Goal: Task Accomplishment & Management: Complete application form

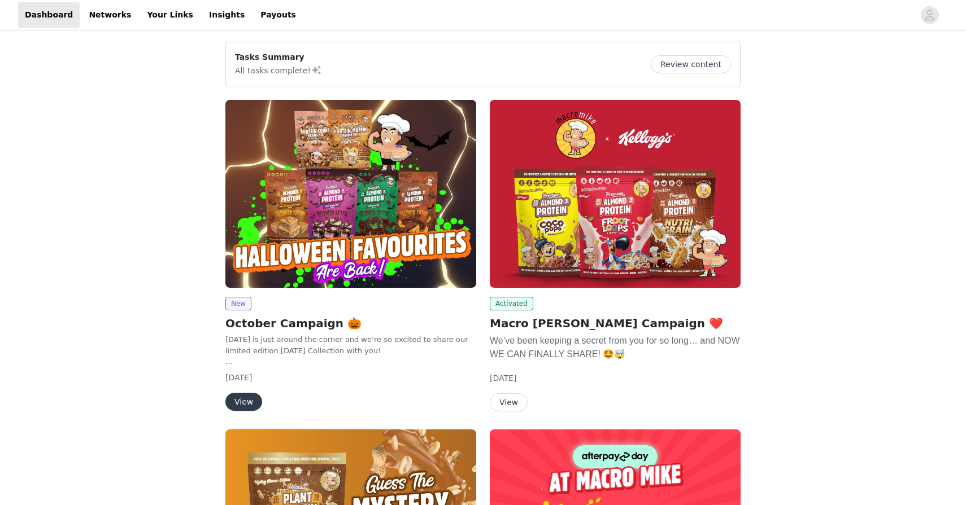
click at [356, 243] on img at bounding box center [350, 194] width 251 height 188
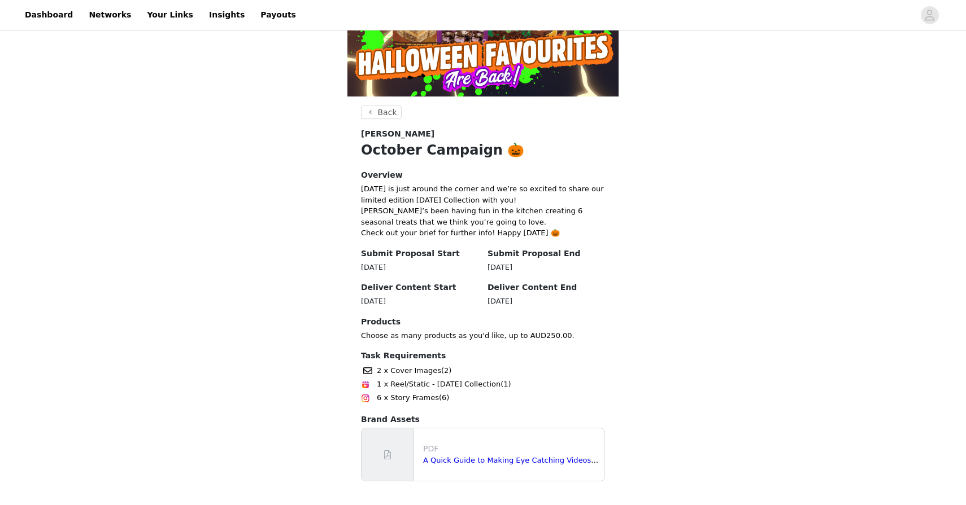
scroll to position [193, 0]
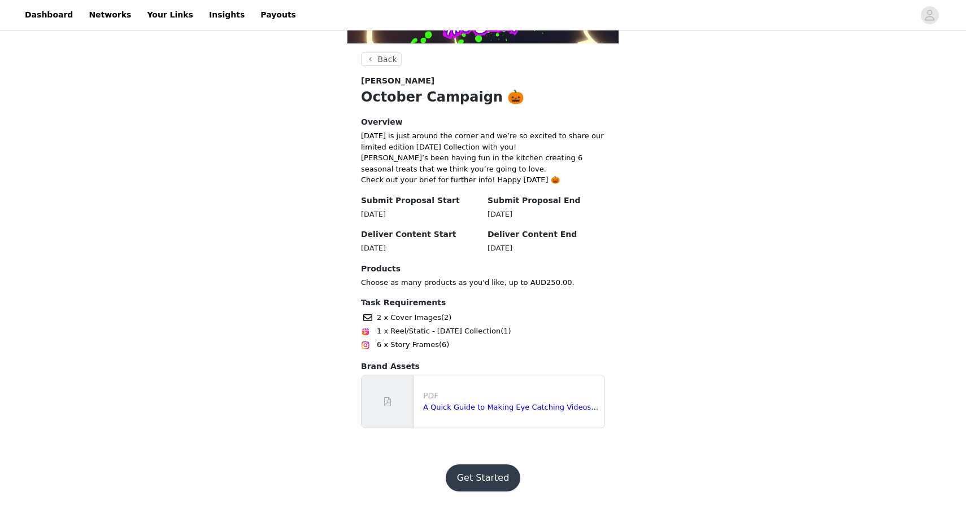
click at [474, 465] on button "Get Started" at bounding box center [483, 478] width 75 height 27
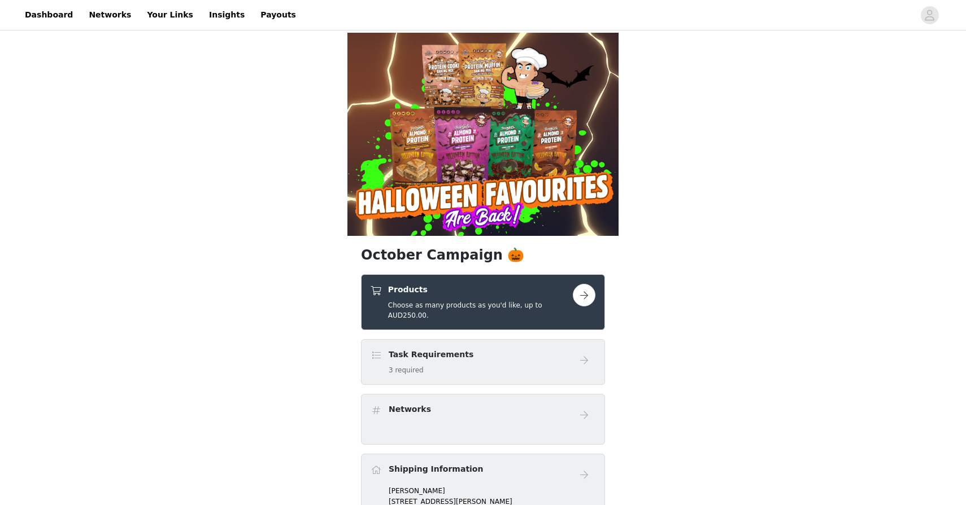
click at [473, 291] on h4 "Products" at bounding box center [480, 290] width 185 height 12
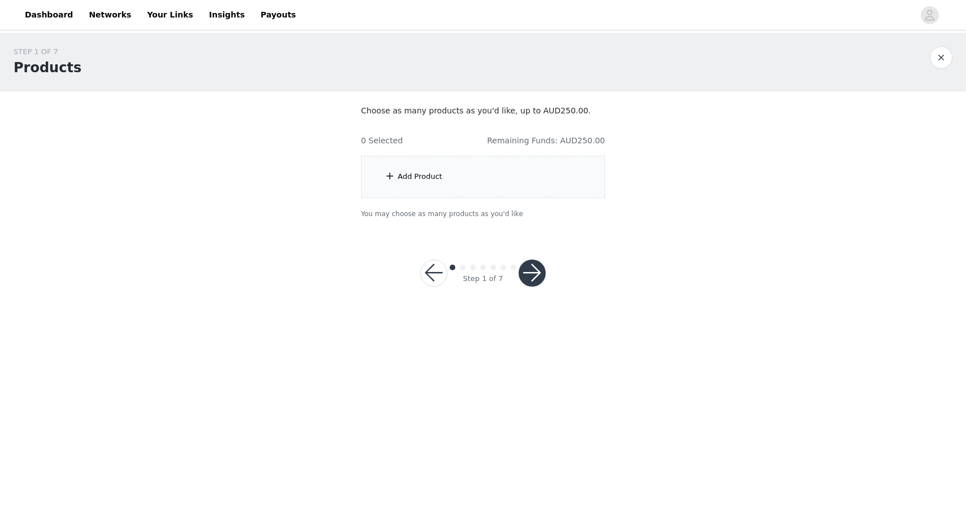
click at [451, 175] on div "Add Product" at bounding box center [483, 177] width 244 height 42
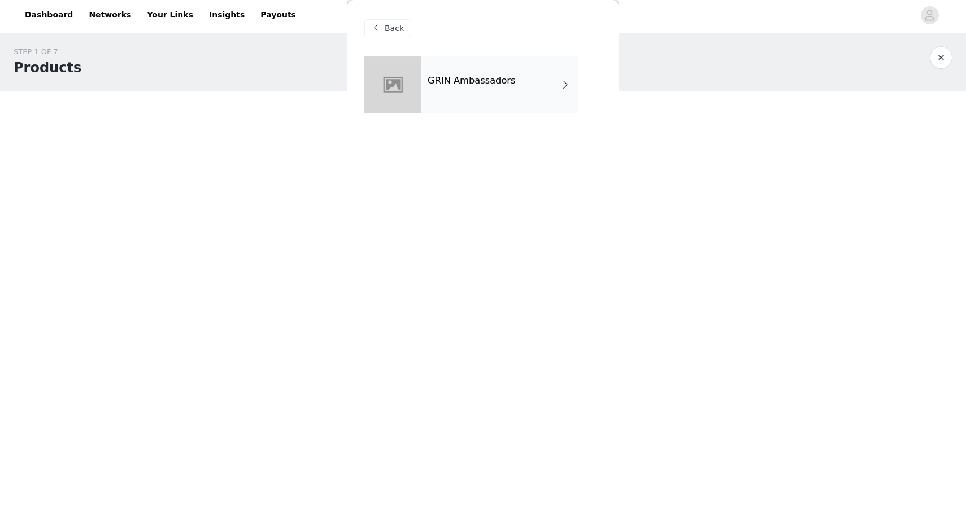
click at [514, 81] on div "GRIN Ambassadors" at bounding box center [499, 84] width 157 height 56
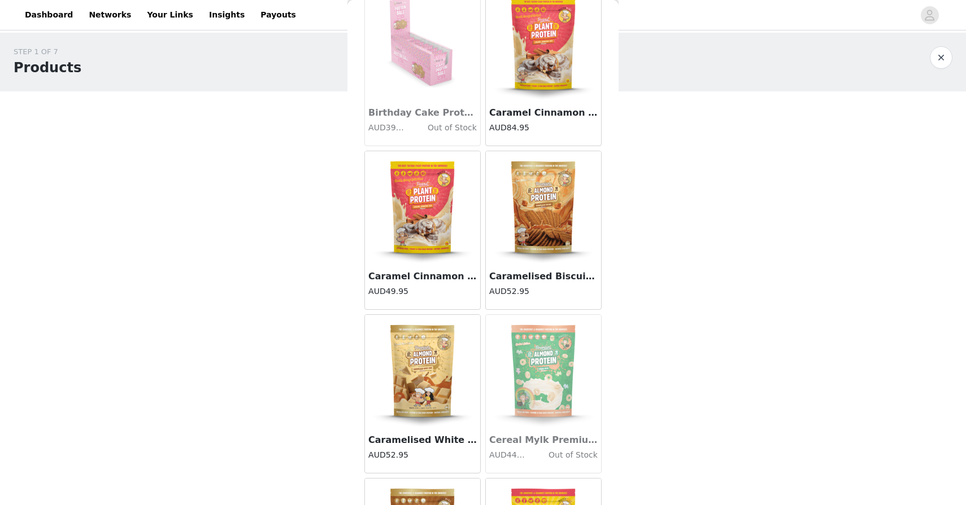
scroll to position [1223, 0]
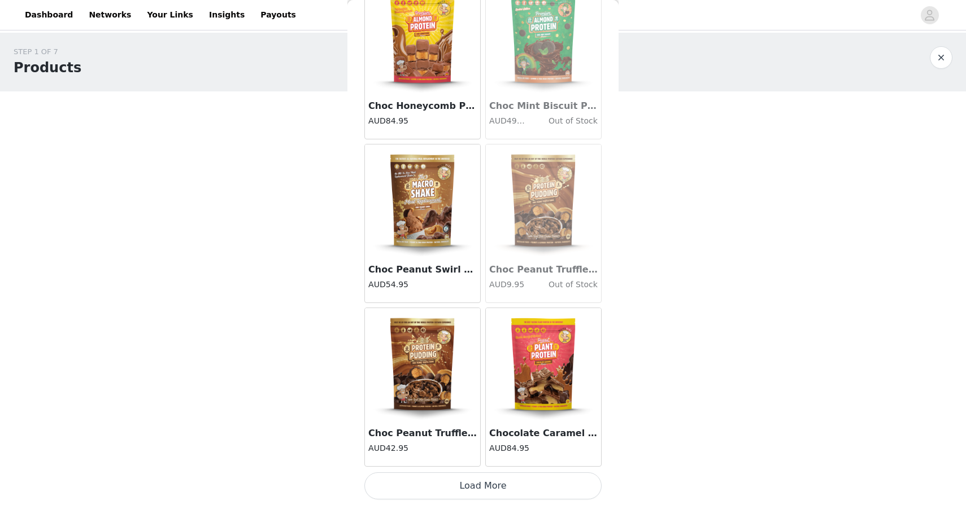
click at [448, 488] on button "Load More" at bounding box center [482, 486] width 237 height 27
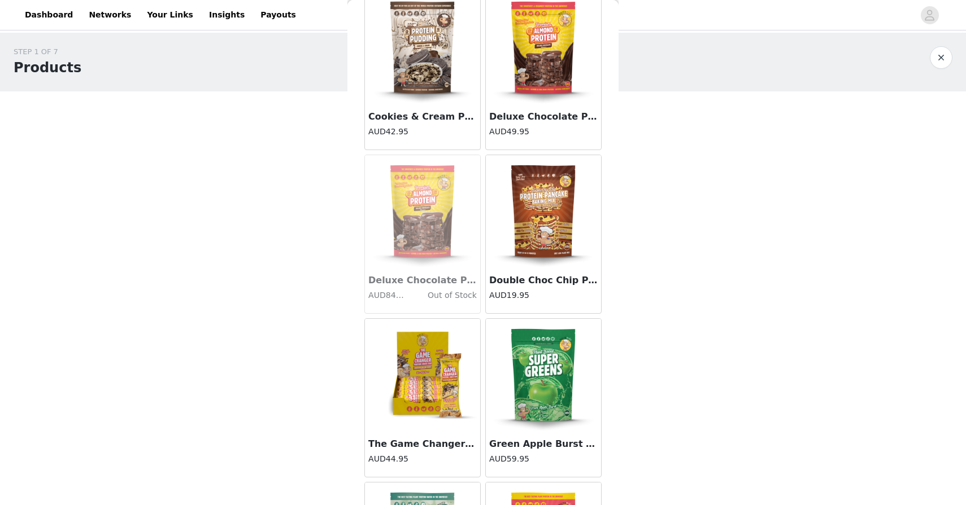
scroll to position [2860, 0]
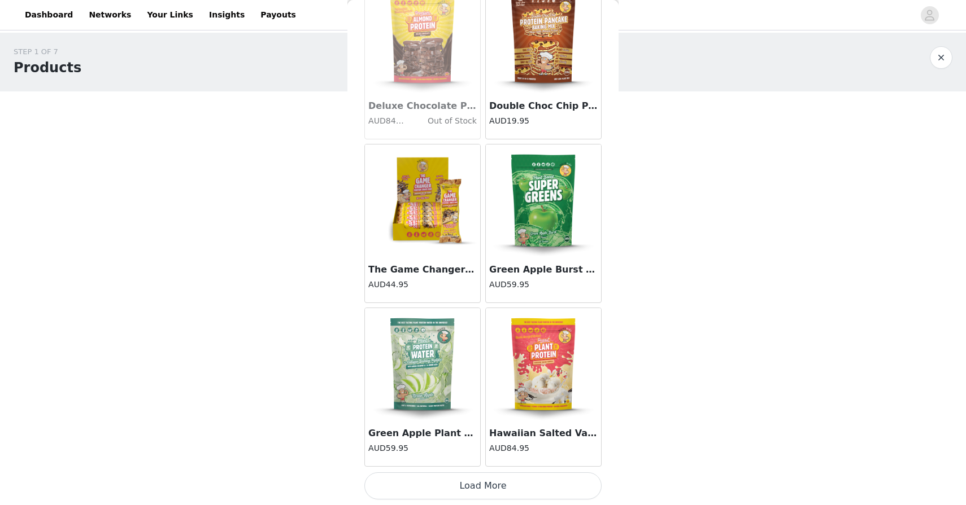
click at [454, 496] on button "Load More" at bounding box center [482, 486] width 237 height 27
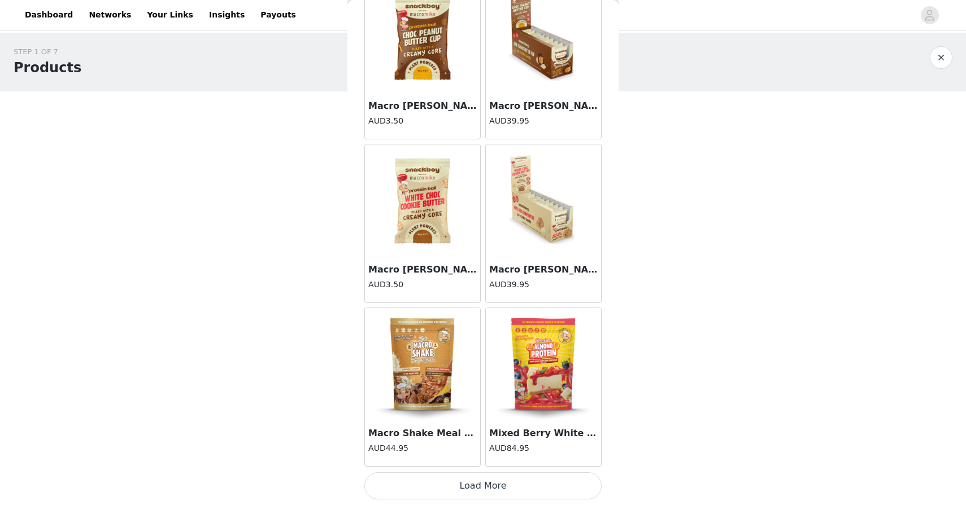
click at [455, 494] on button "Load More" at bounding box center [482, 486] width 237 height 27
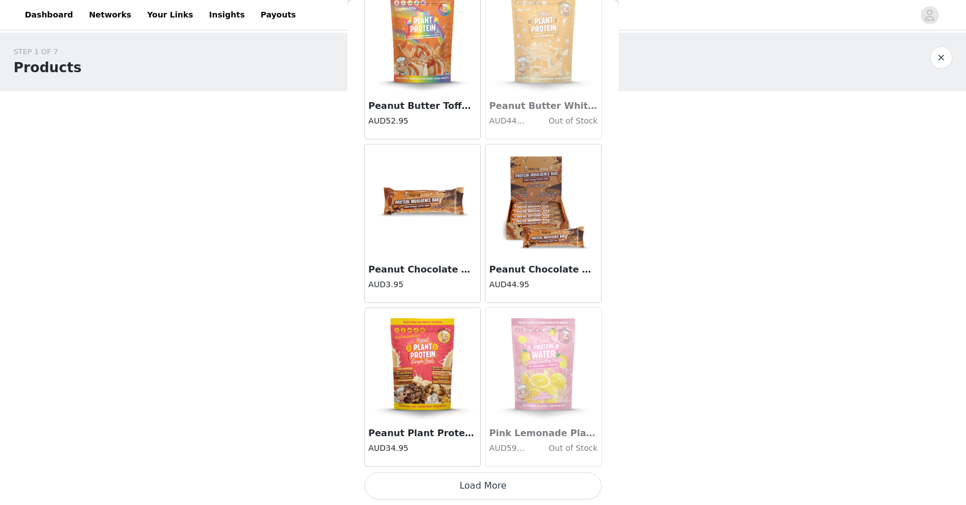
click at [455, 494] on button "Load More" at bounding box center [482, 486] width 237 height 27
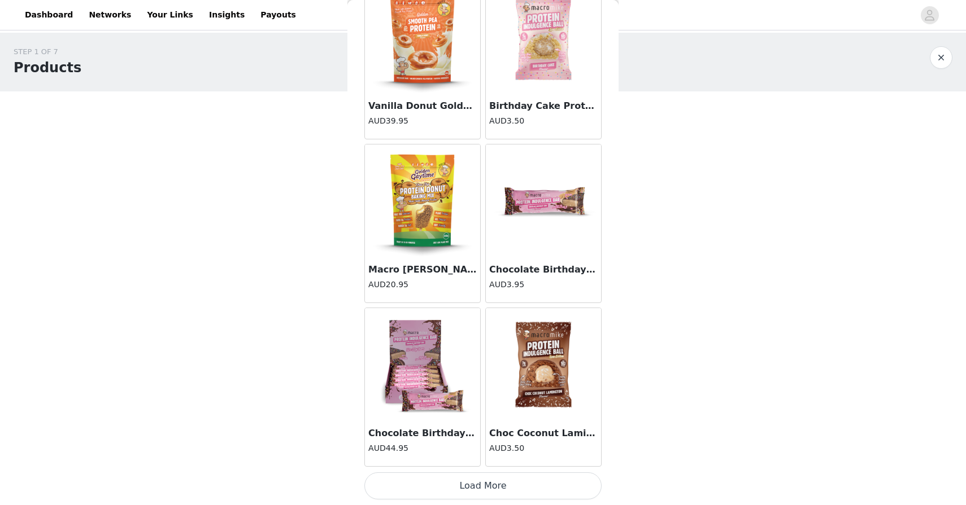
click at [455, 494] on button "Load More" at bounding box center [482, 486] width 237 height 27
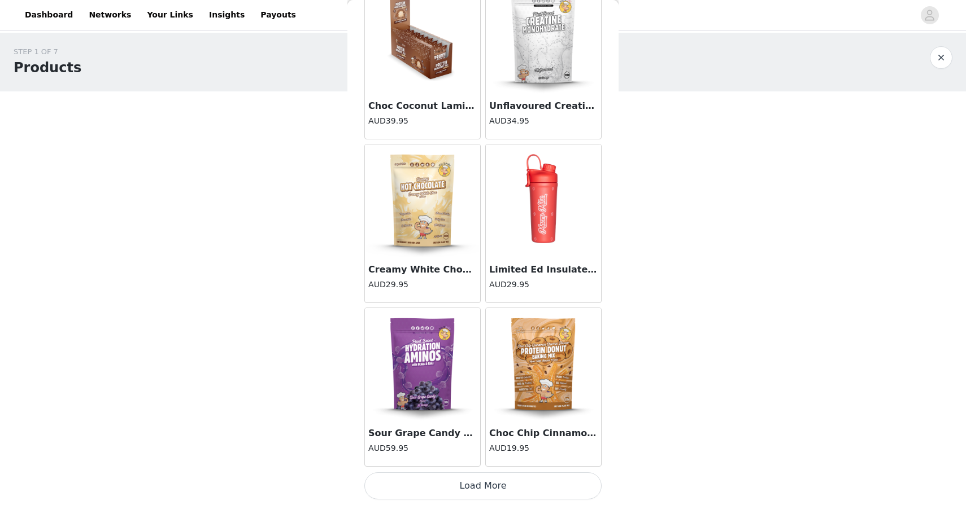
click at [455, 494] on button "Load More" at bounding box center [482, 486] width 237 height 27
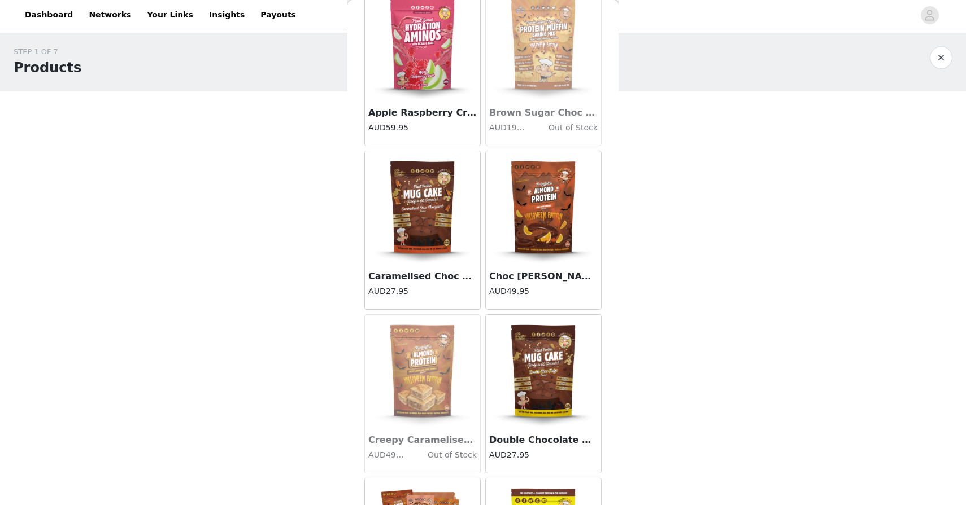
scroll to position [11049, 0]
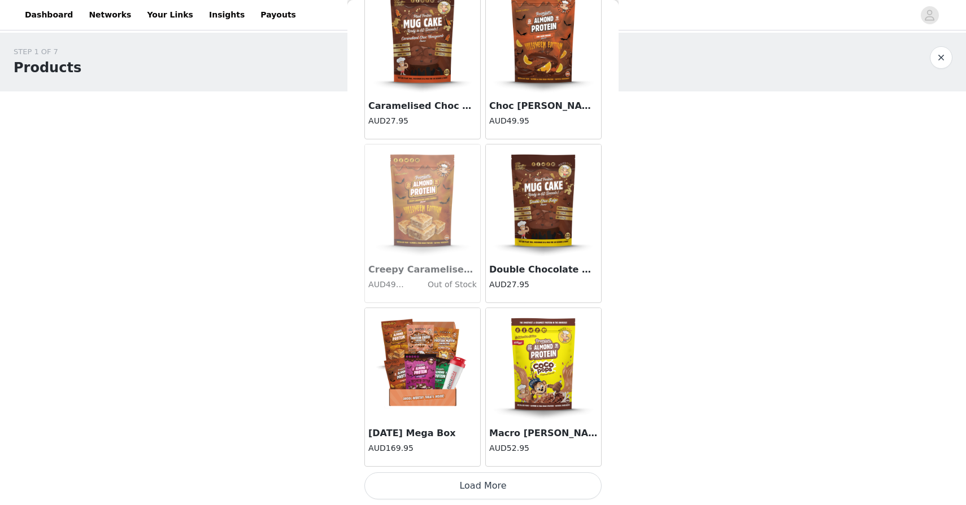
click at [483, 495] on button "Load More" at bounding box center [482, 486] width 237 height 27
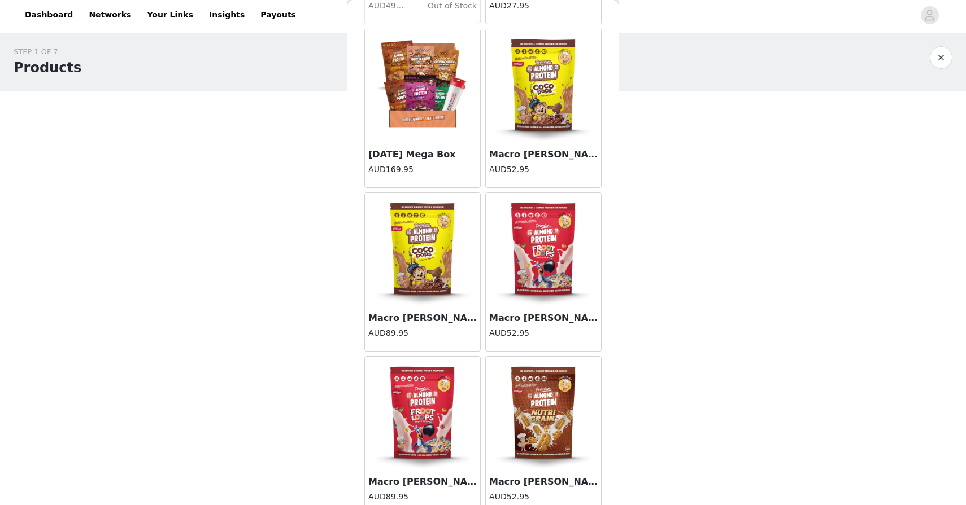
scroll to position [11334, 0]
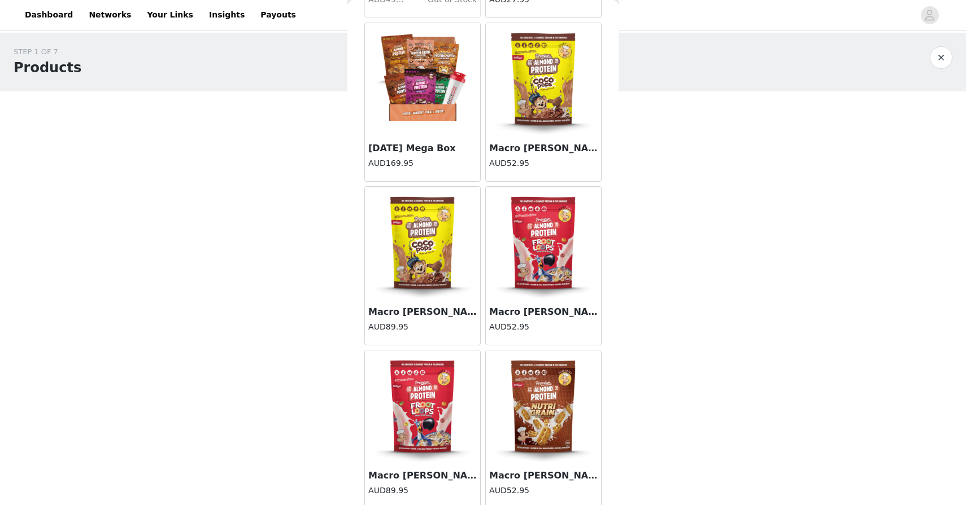
click at [445, 295] on img at bounding box center [422, 243] width 113 height 113
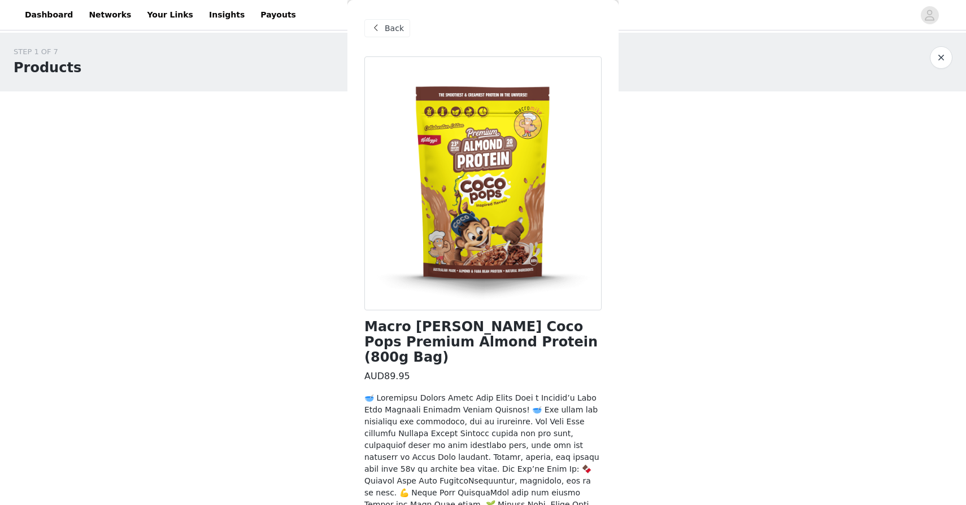
scroll to position [263, 0]
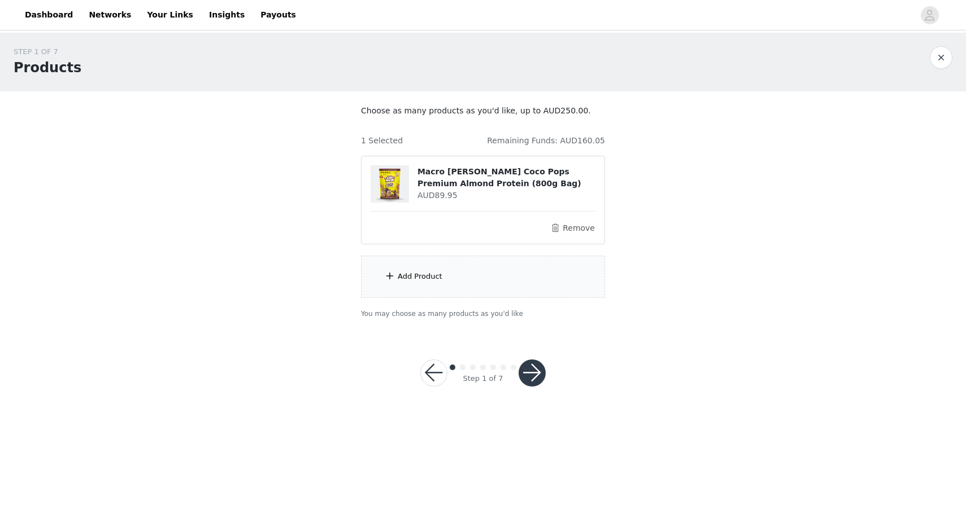
click at [439, 280] on div "Add Product" at bounding box center [420, 276] width 45 height 11
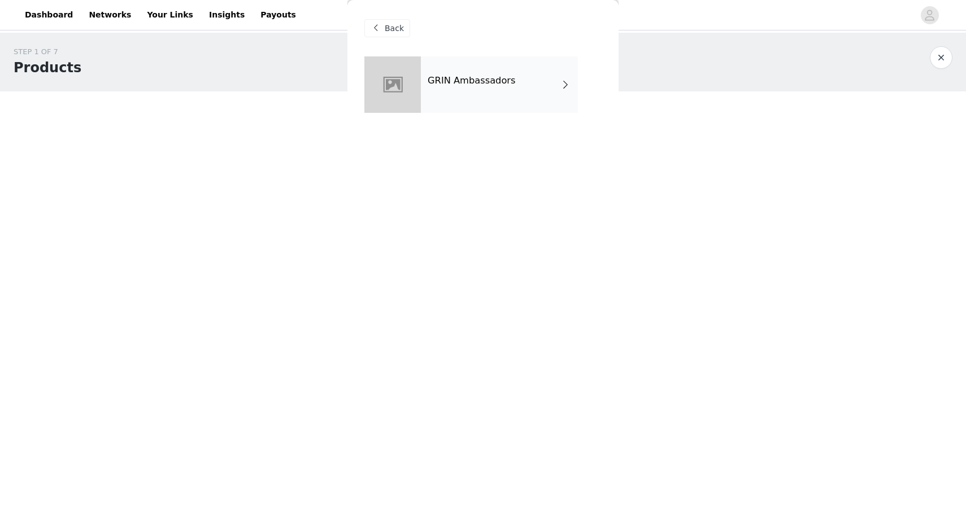
click at [458, 84] on h4 "GRIN Ambassadors" at bounding box center [472, 81] width 88 height 10
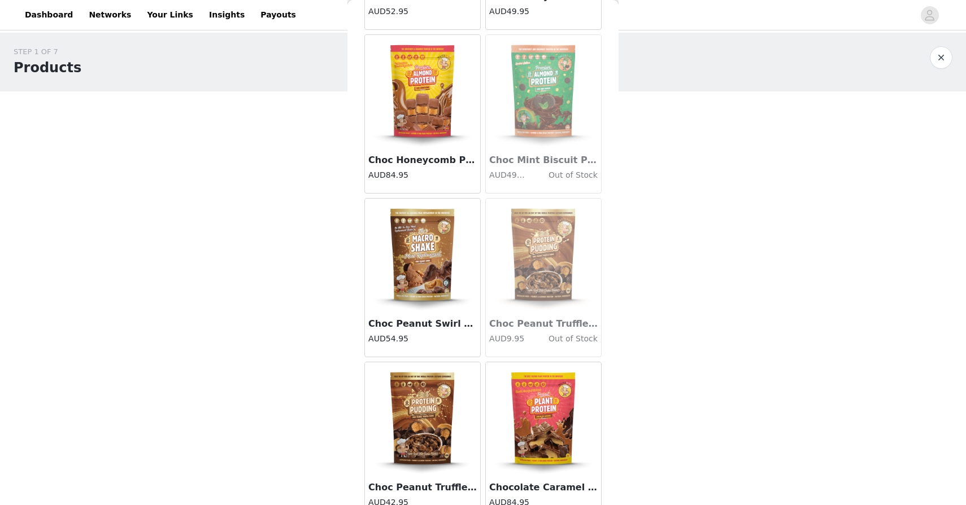
scroll to position [1223, 0]
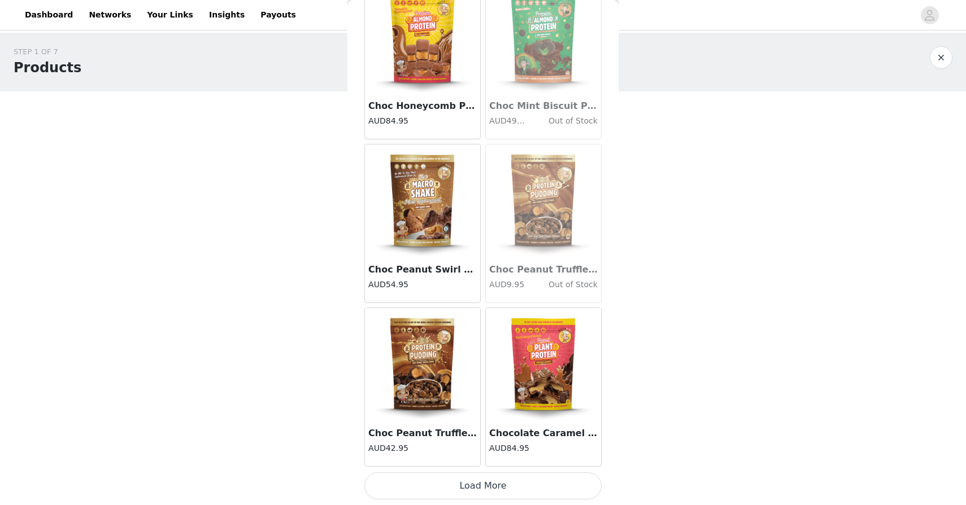
click at [442, 486] on button "Load More" at bounding box center [482, 486] width 237 height 27
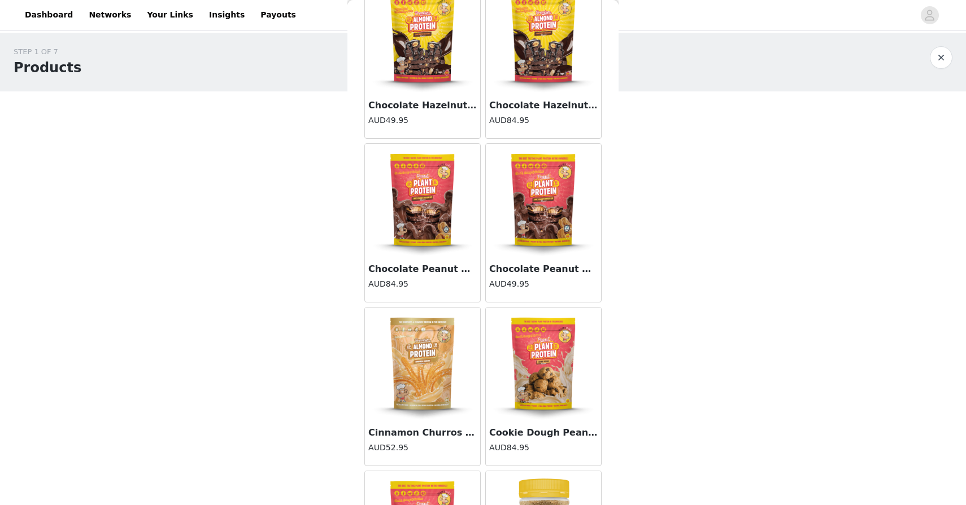
scroll to position [2860, 0]
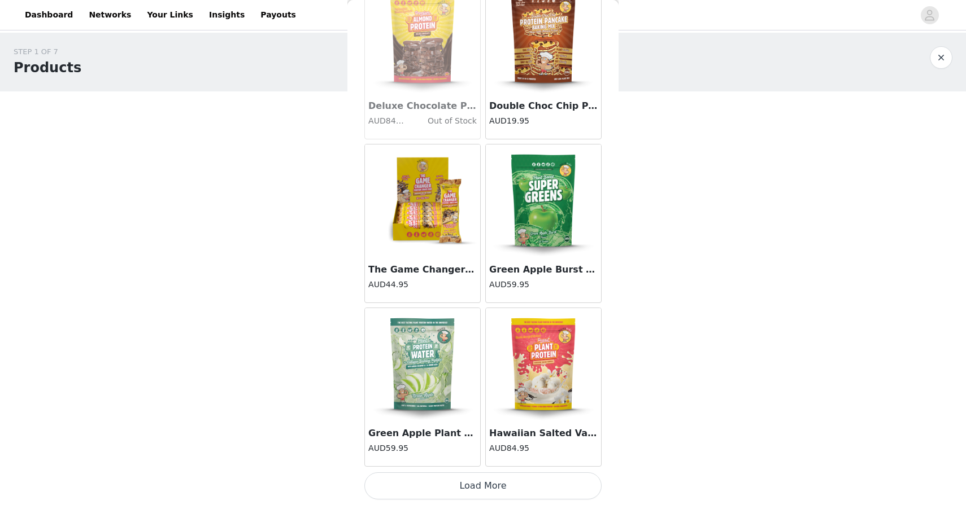
click at [442, 486] on button "Load More" at bounding box center [482, 486] width 237 height 27
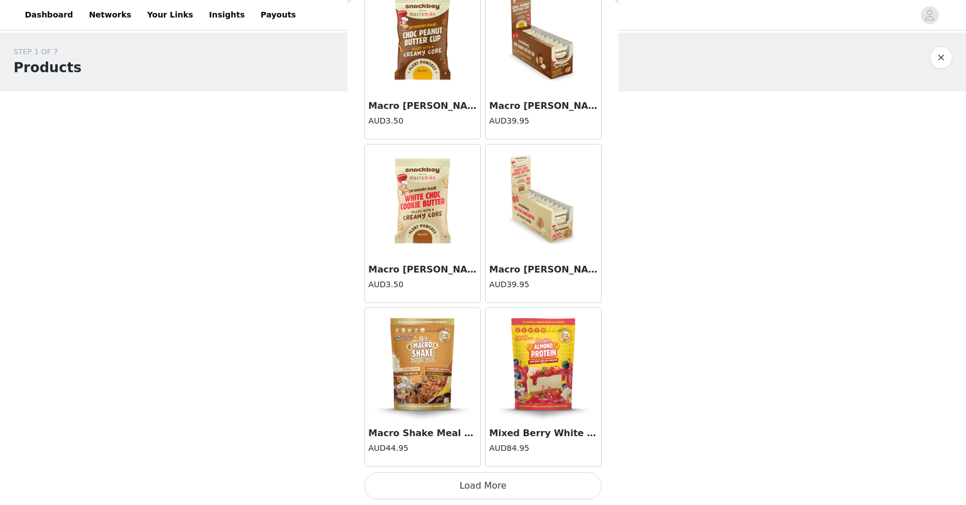
click at [442, 486] on button "Load More" at bounding box center [482, 486] width 237 height 27
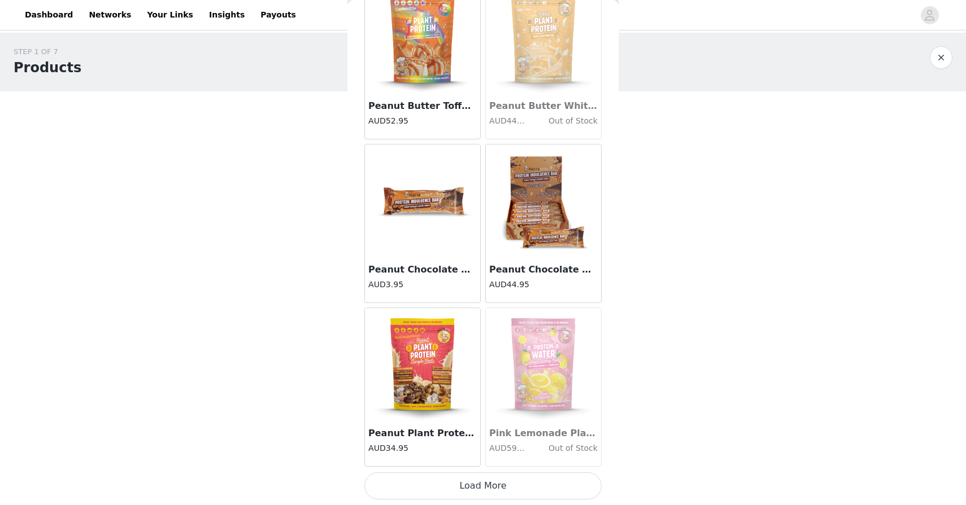
click at [442, 486] on button "Load More" at bounding box center [482, 486] width 237 height 27
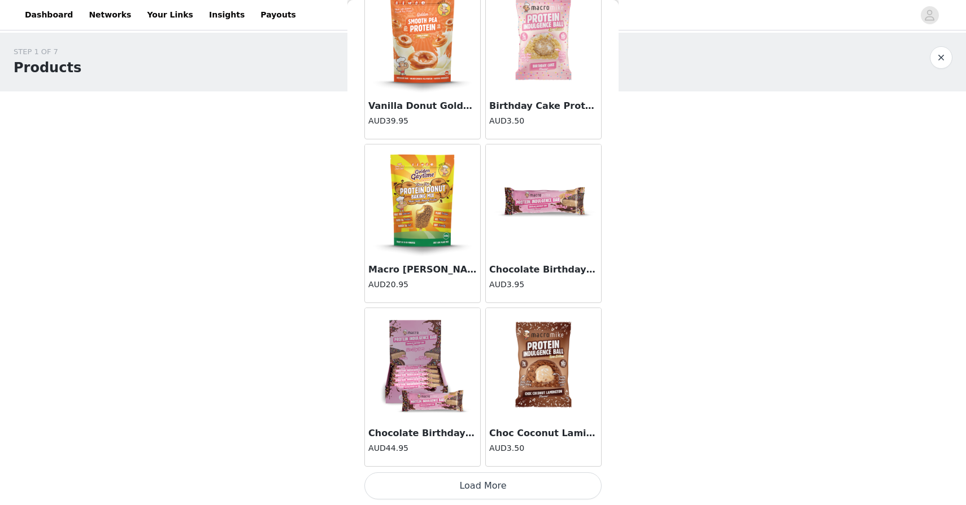
click at [442, 486] on button "Load More" at bounding box center [482, 486] width 237 height 27
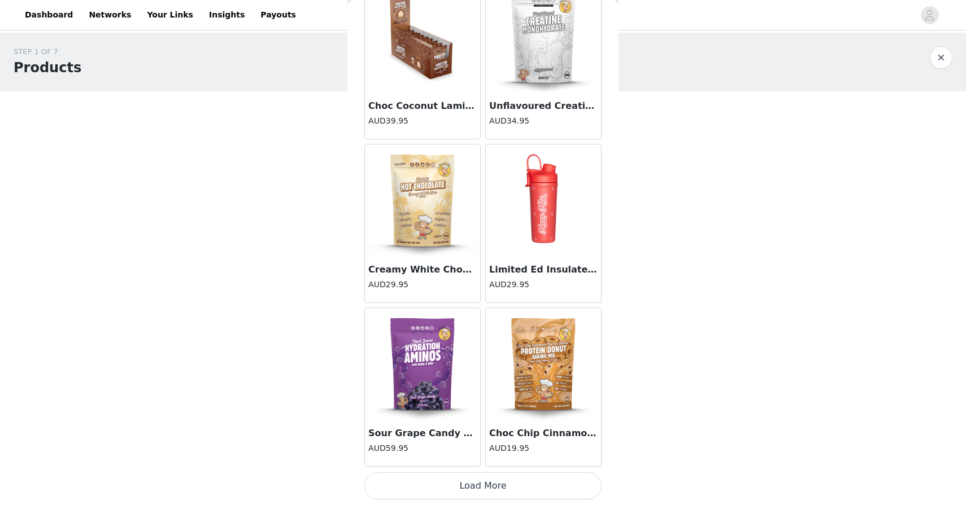
click at [442, 486] on button "Load More" at bounding box center [482, 486] width 237 height 27
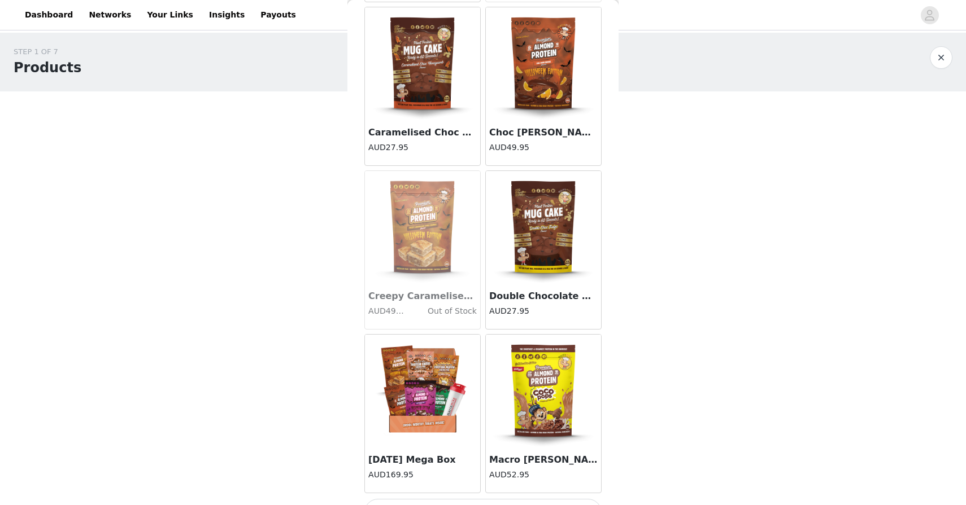
scroll to position [11049, 0]
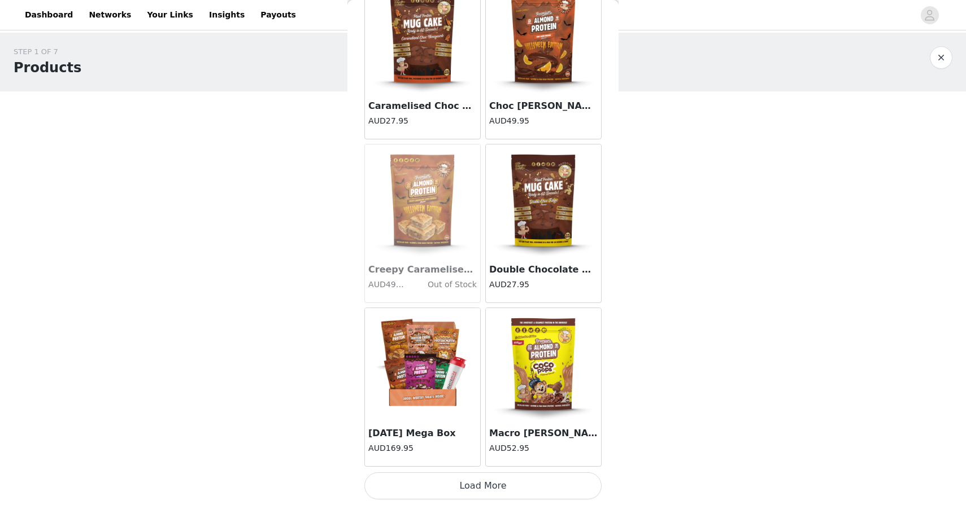
click at [443, 484] on button "Load More" at bounding box center [482, 486] width 237 height 27
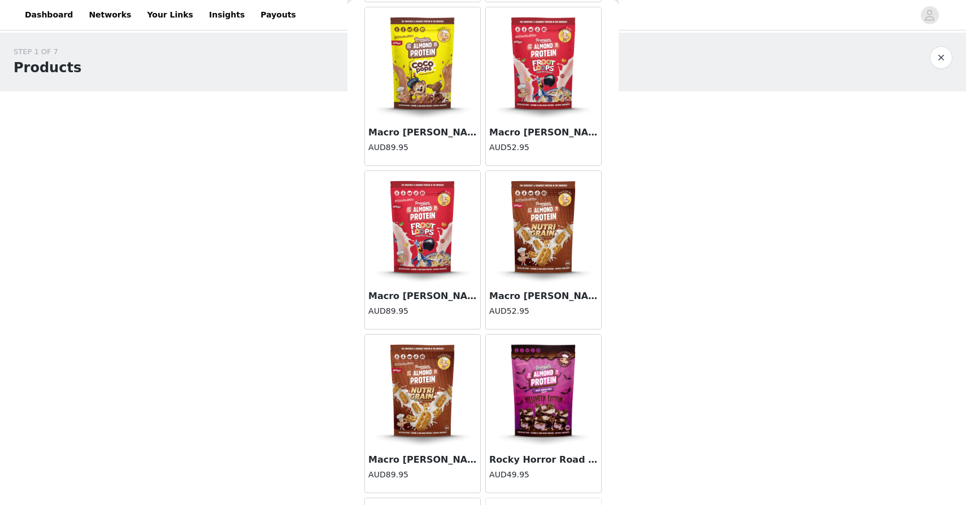
scroll to position [11668, 0]
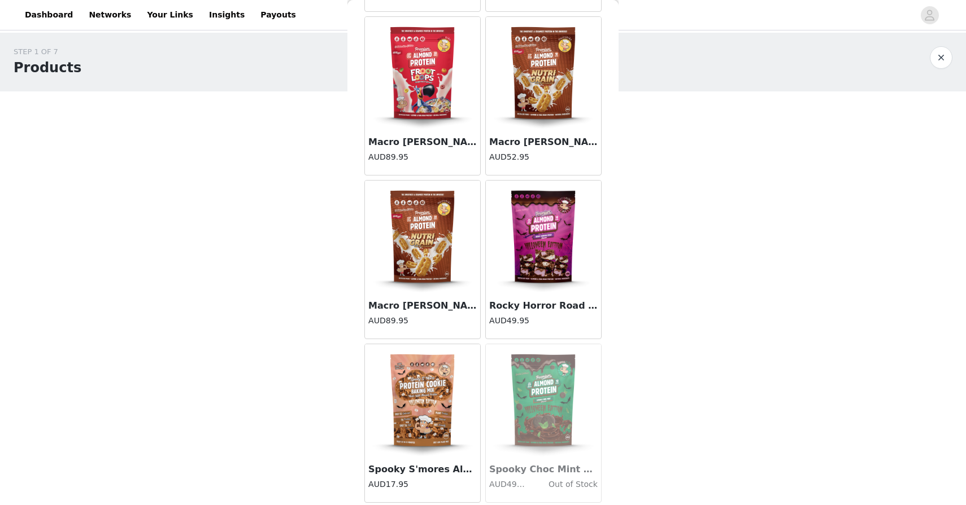
click at [546, 268] on img at bounding box center [543, 237] width 113 height 113
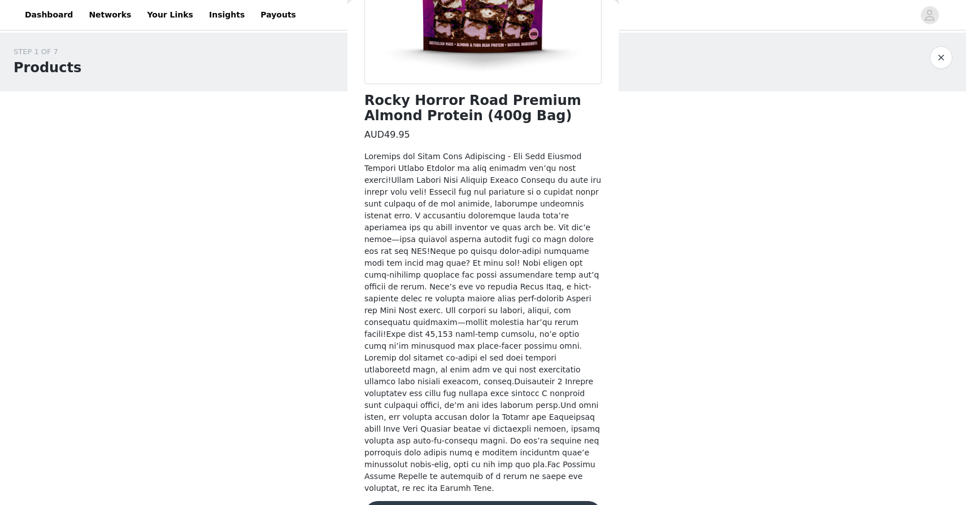
scroll to position [228, 0]
click at [466, 500] on button "Add Product" at bounding box center [482, 513] width 237 height 27
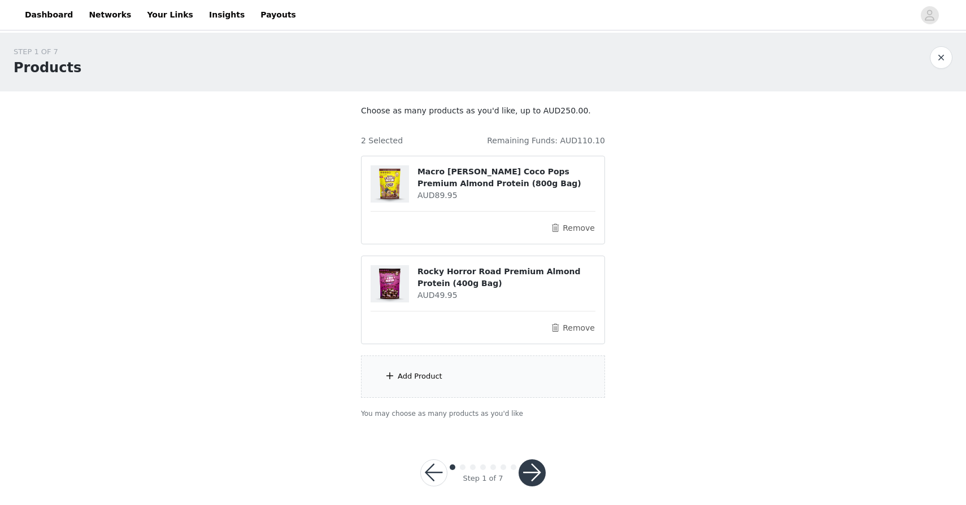
click at [454, 380] on div "Add Product" at bounding box center [483, 377] width 244 height 42
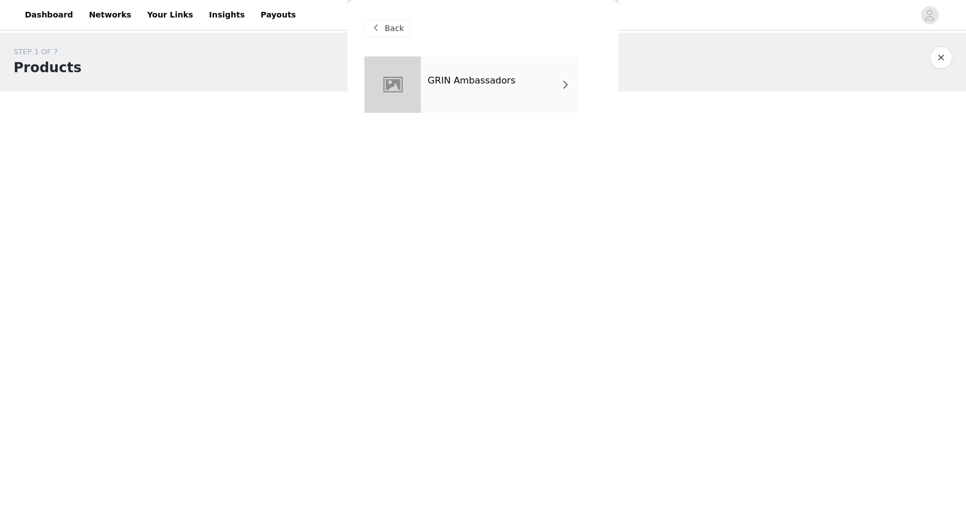
click at [479, 94] on div "GRIN Ambassadors" at bounding box center [499, 84] width 157 height 56
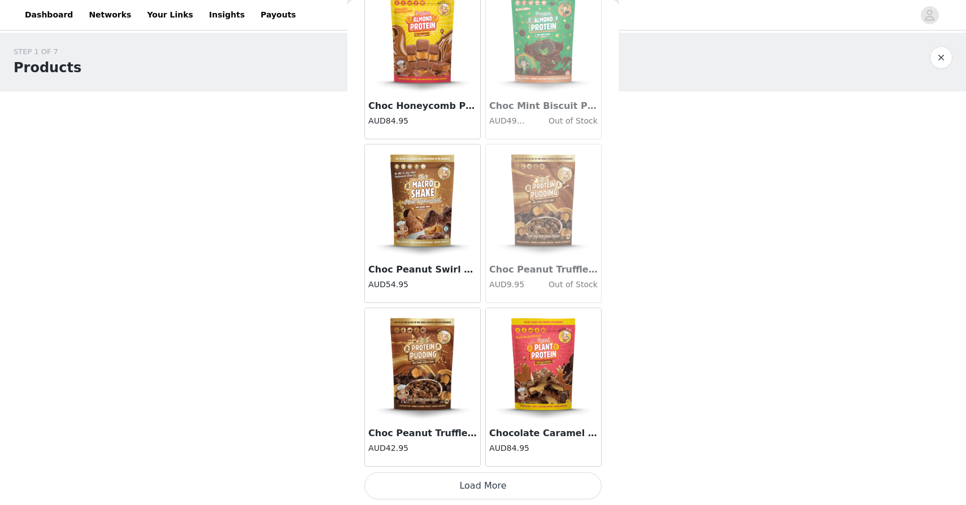
scroll to position [8, 0]
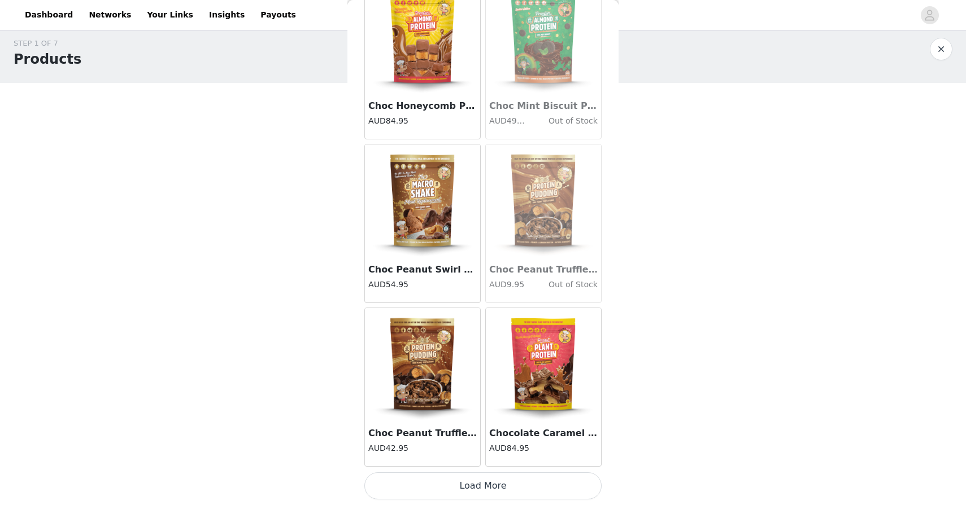
click at [435, 490] on button "Load More" at bounding box center [482, 486] width 237 height 27
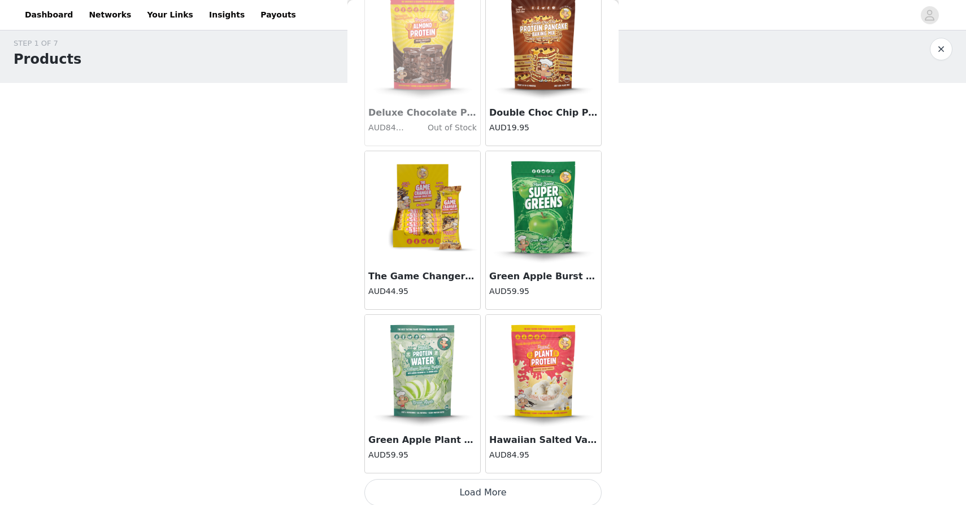
scroll to position [2860, 0]
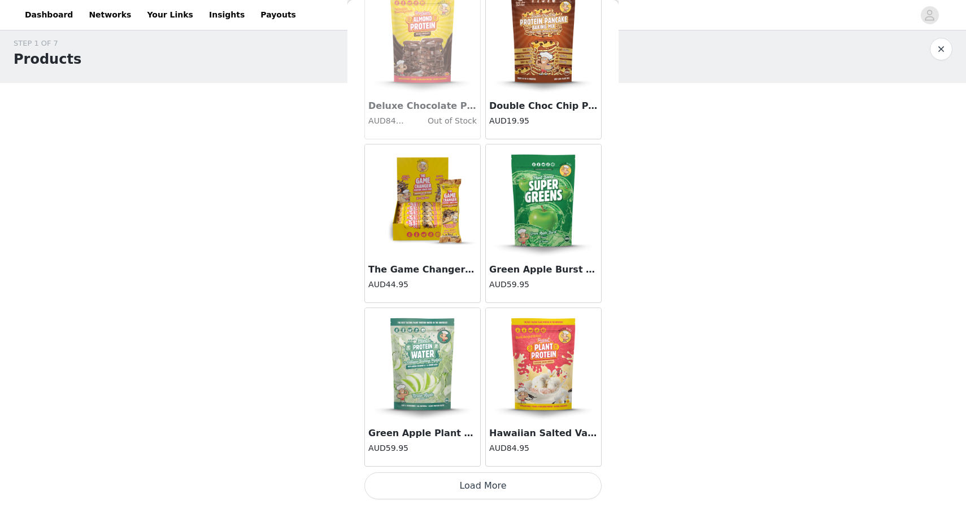
click at [460, 491] on button "Load More" at bounding box center [482, 486] width 237 height 27
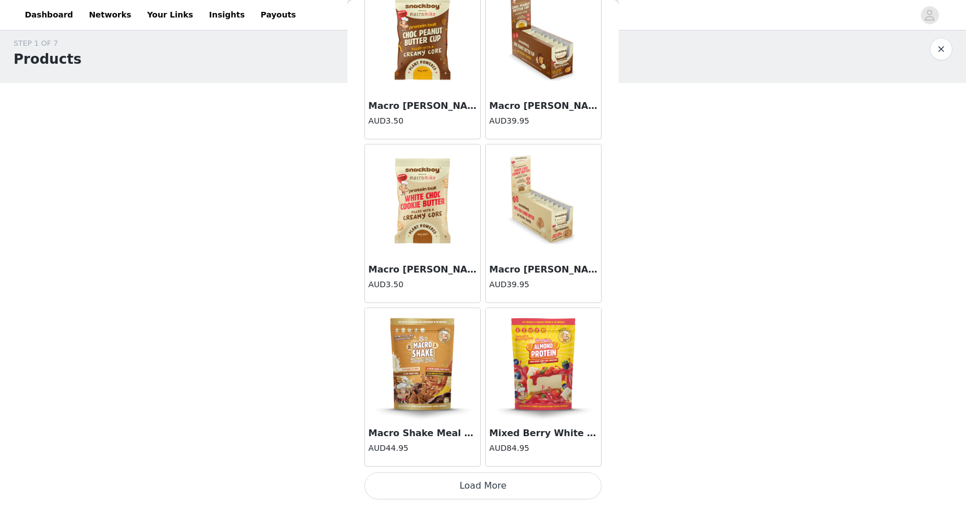
click at [460, 491] on button "Load More" at bounding box center [482, 486] width 237 height 27
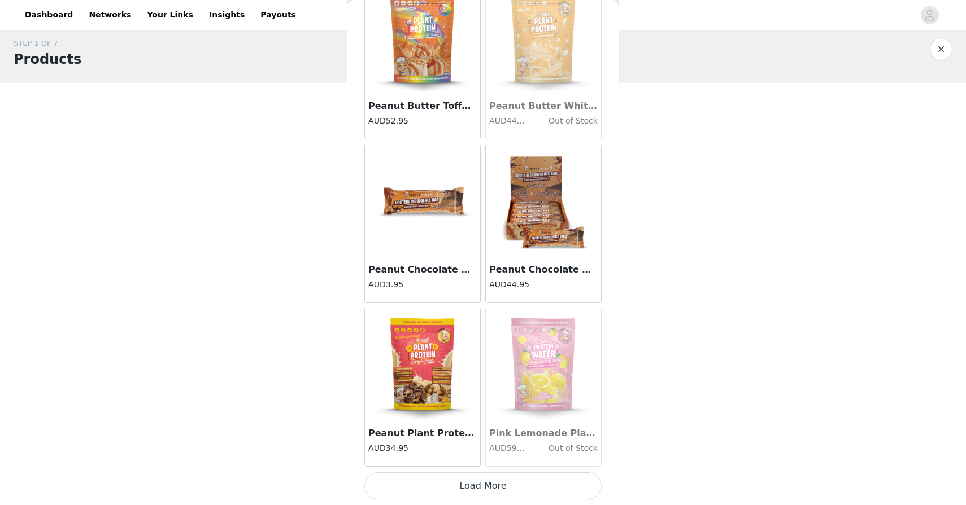
click at [460, 491] on button "Load More" at bounding box center [482, 486] width 237 height 27
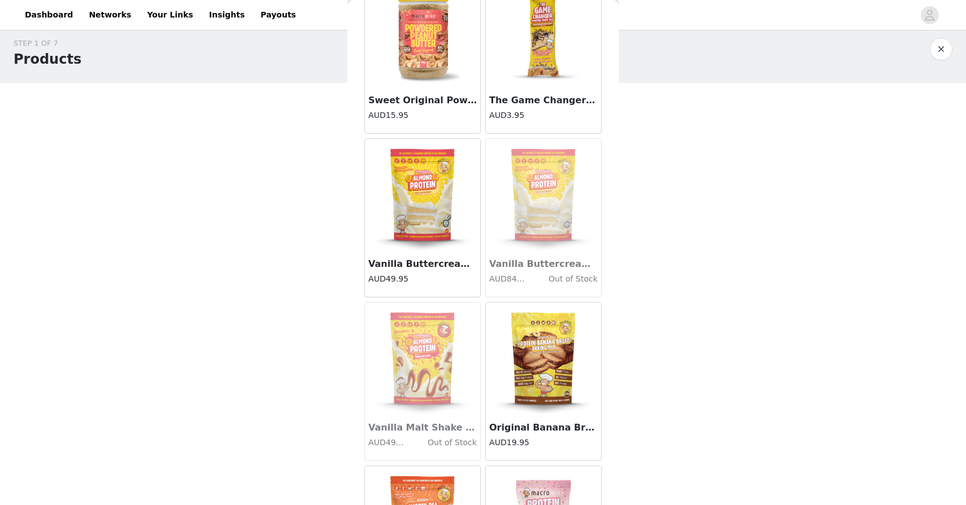
scroll to position [7296, 0]
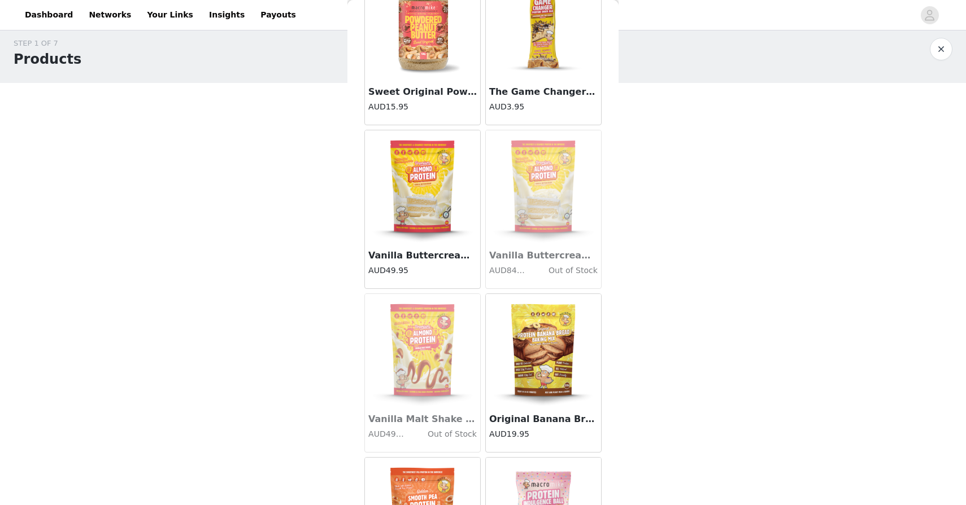
click at [426, 259] on h3 "Vanilla Buttercream Premium Almond Protein (400g Bag)" at bounding box center [422, 256] width 108 height 14
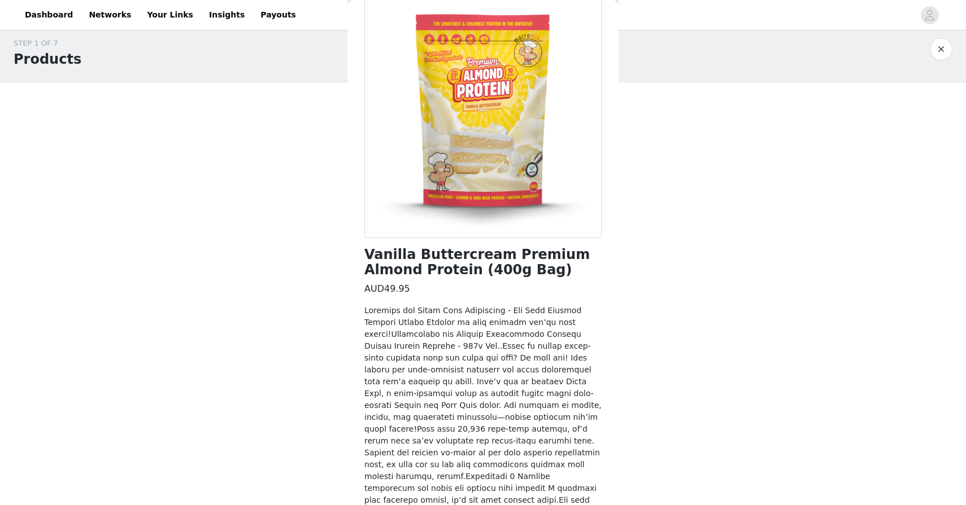
scroll to position [216, 0]
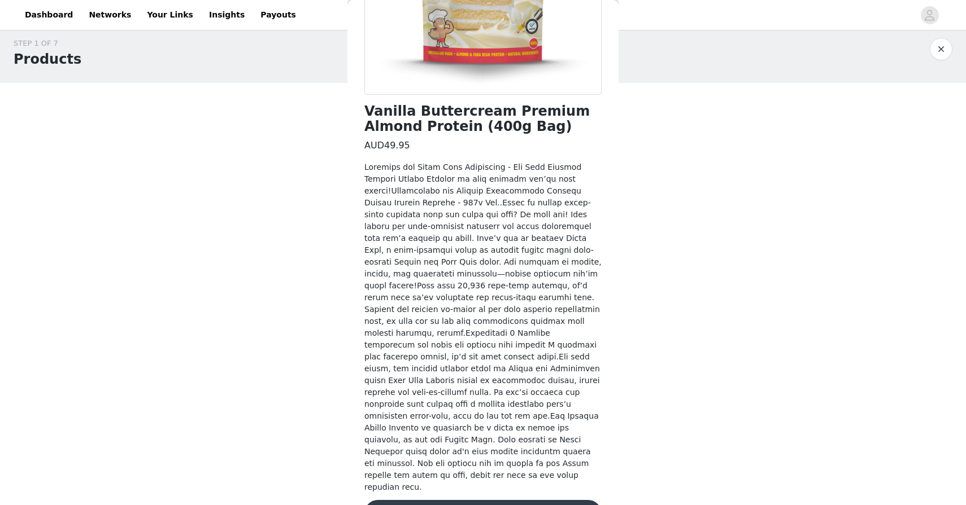
click at [455, 500] on button "Add Product" at bounding box center [482, 513] width 237 height 27
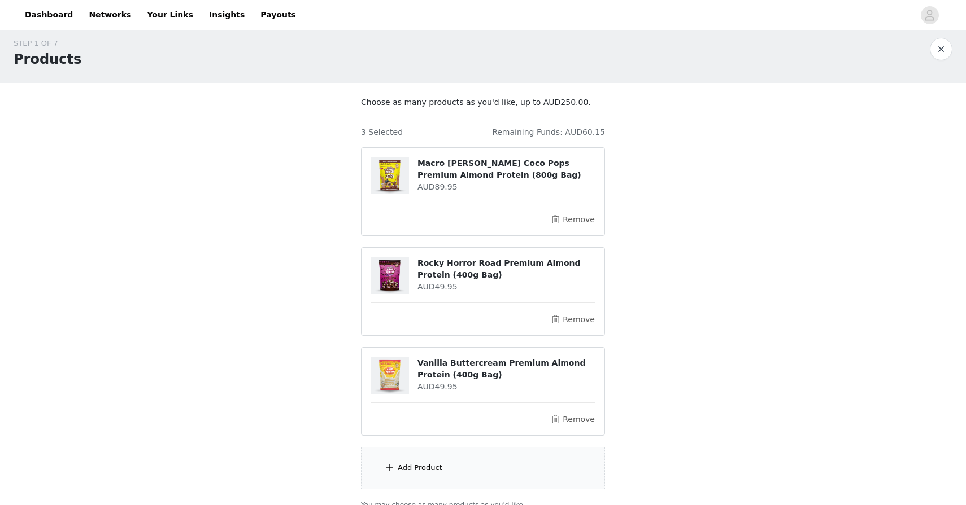
click at [436, 464] on div "Add Product" at bounding box center [420, 468] width 45 height 11
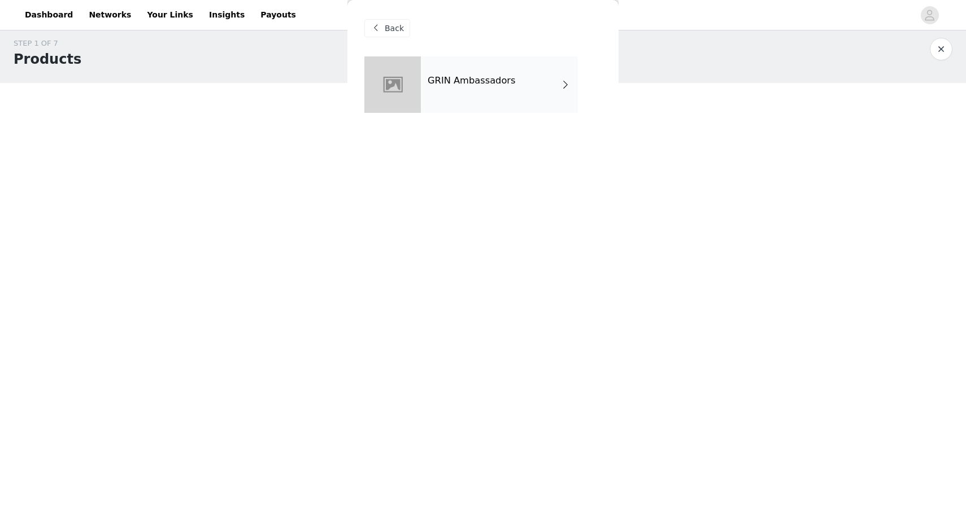
click at [443, 76] on h4 "GRIN Ambassadors" at bounding box center [472, 81] width 88 height 10
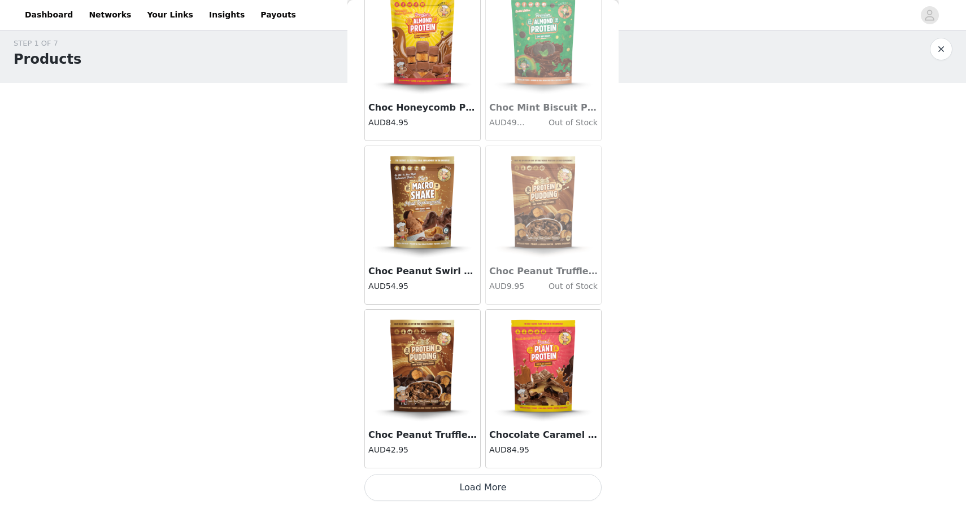
scroll to position [1223, 0]
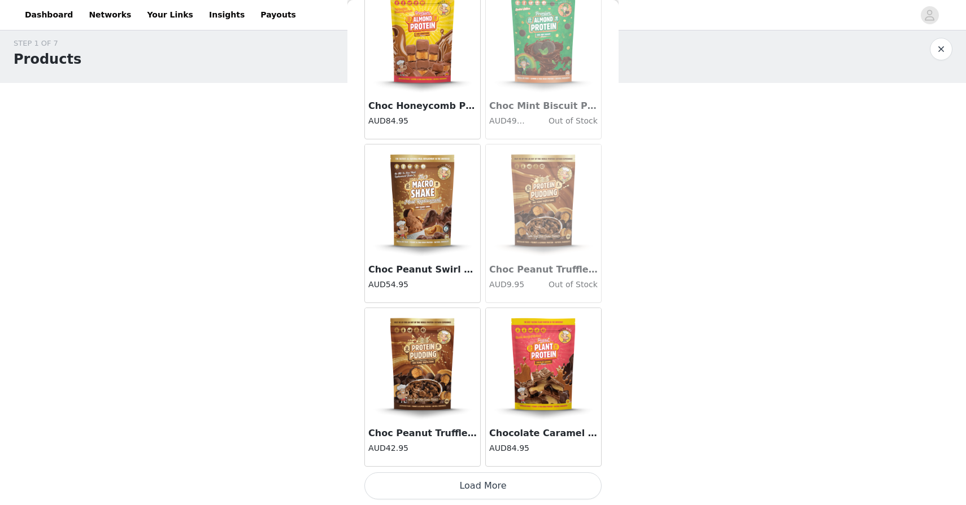
click at [443, 483] on button "Load More" at bounding box center [482, 486] width 237 height 27
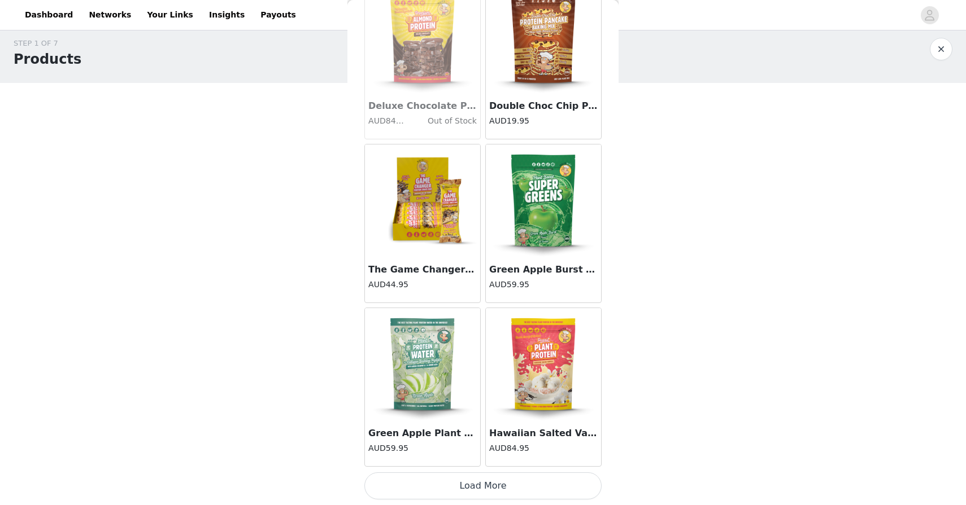
scroll to position [108, 0]
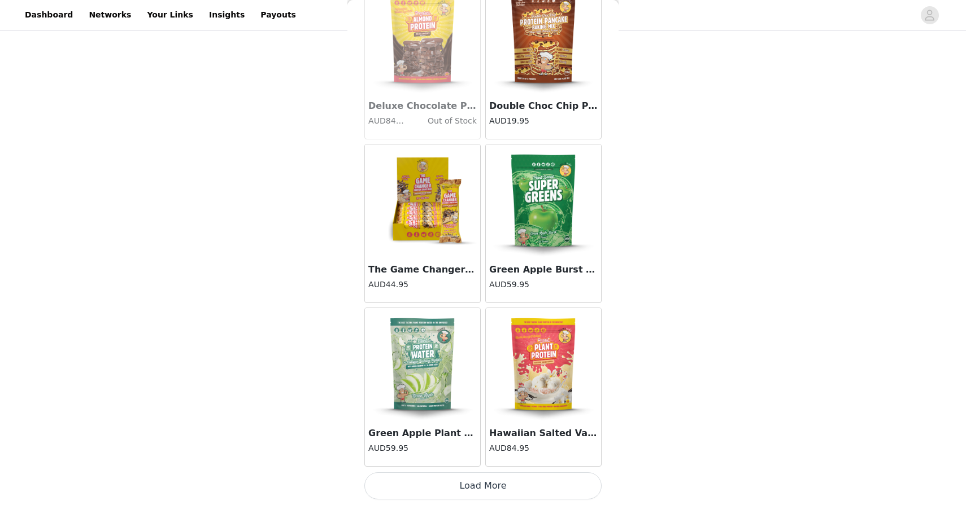
click at [443, 485] on button "Load More" at bounding box center [482, 486] width 237 height 27
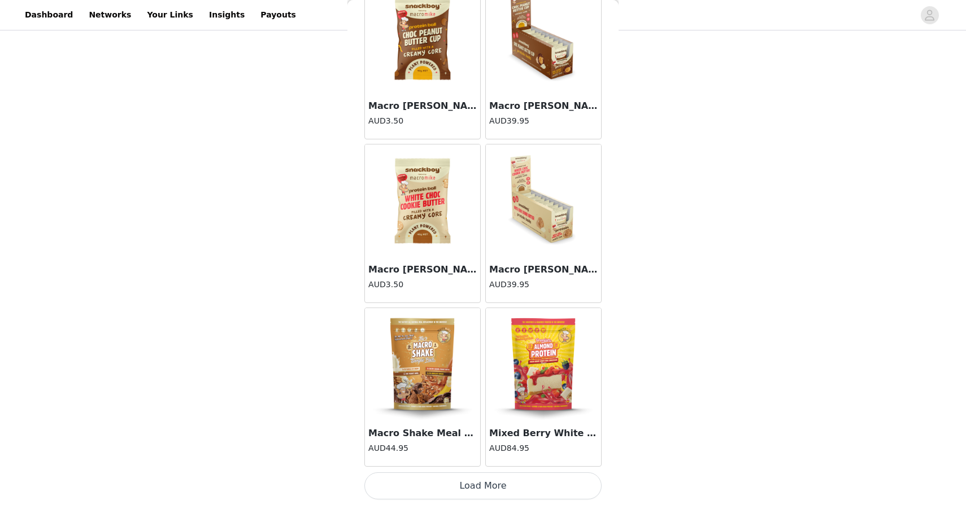
click at [443, 483] on button "Load More" at bounding box center [482, 486] width 237 height 27
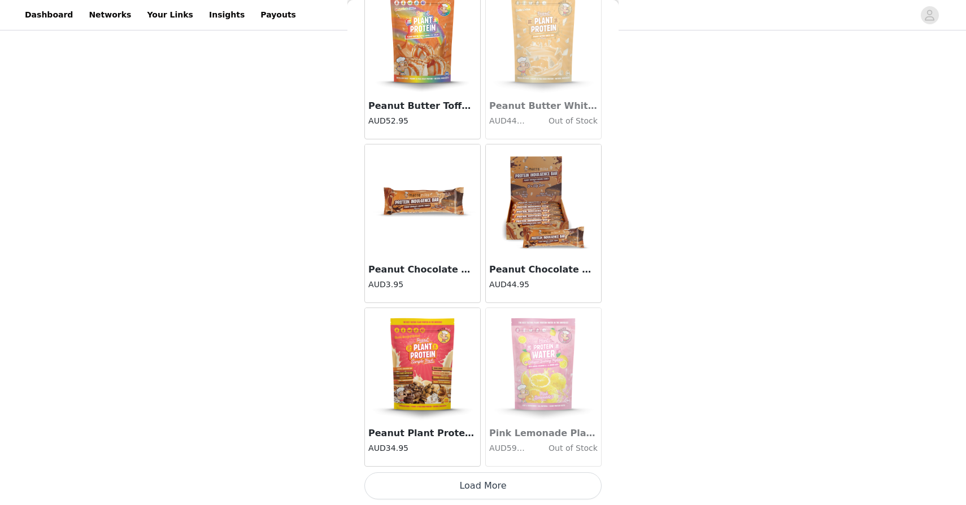
click at [443, 497] on button "Load More" at bounding box center [482, 486] width 237 height 27
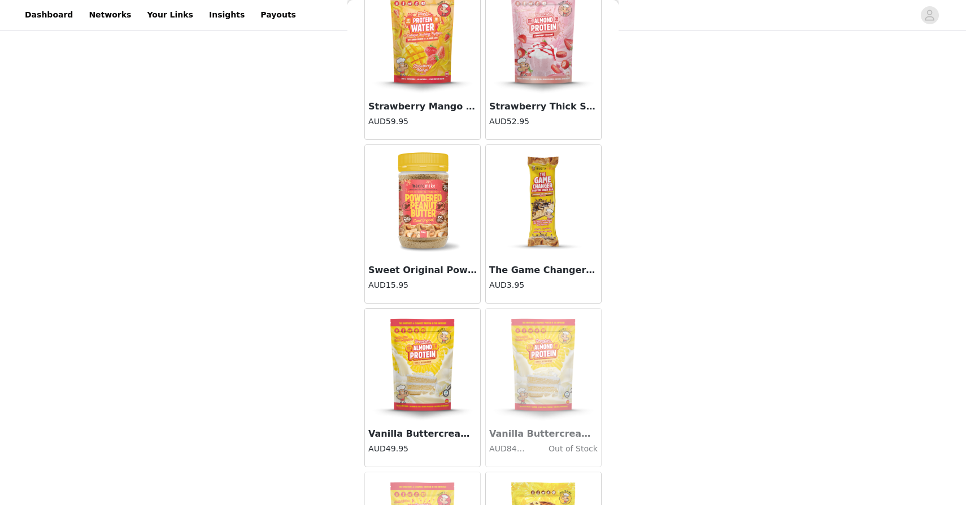
scroll to position [7774, 0]
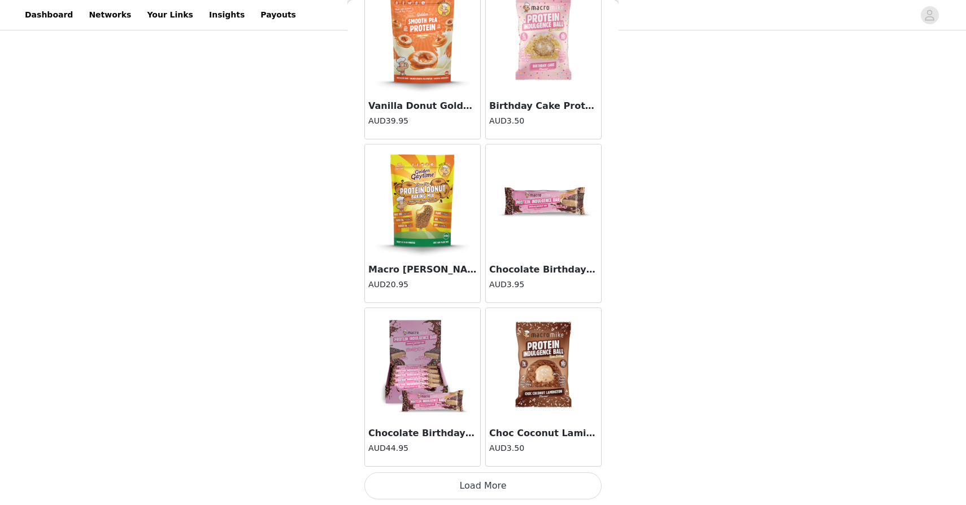
click at [470, 489] on button "Load More" at bounding box center [482, 486] width 237 height 27
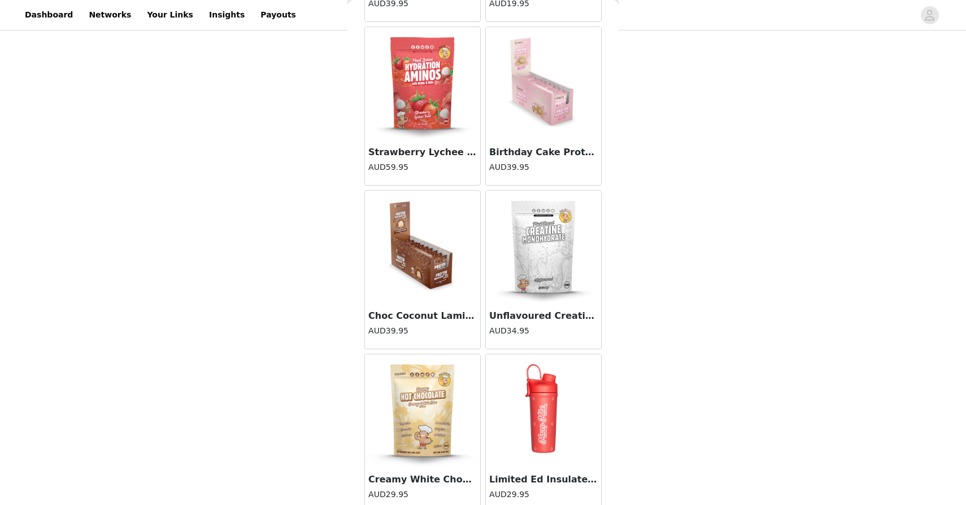
scroll to position [9411, 0]
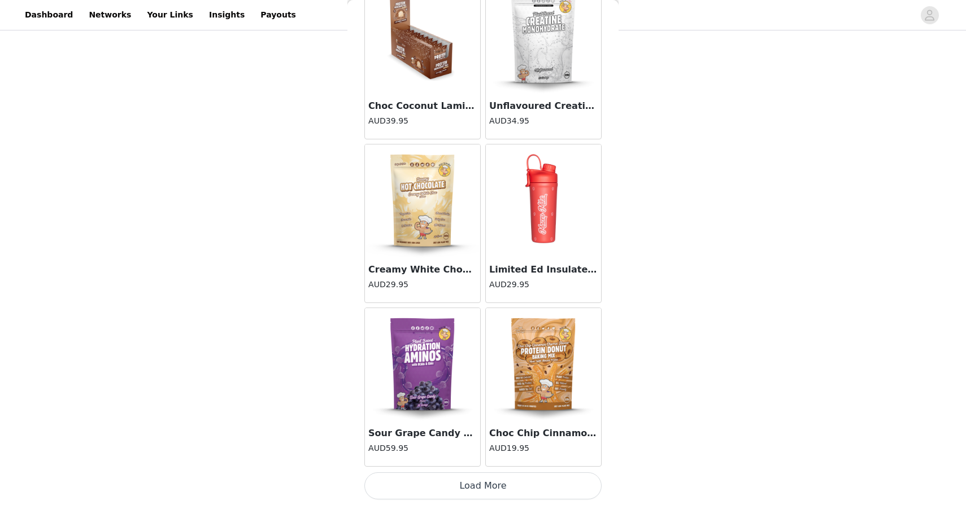
click at [470, 492] on button "Load More" at bounding box center [482, 486] width 237 height 27
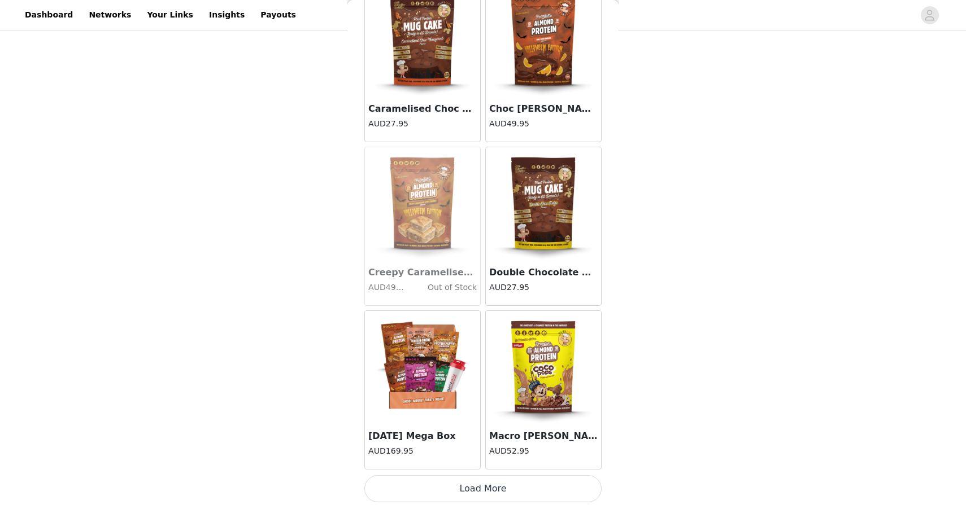
scroll to position [11049, 0]
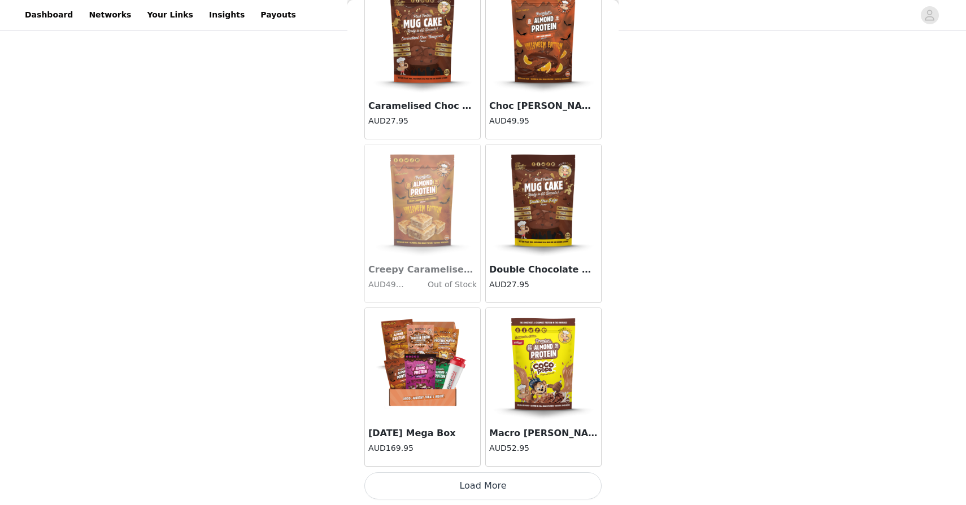
click at [465, 487] on button "Load More" at bounding box center [482, 486] width 237 height 27
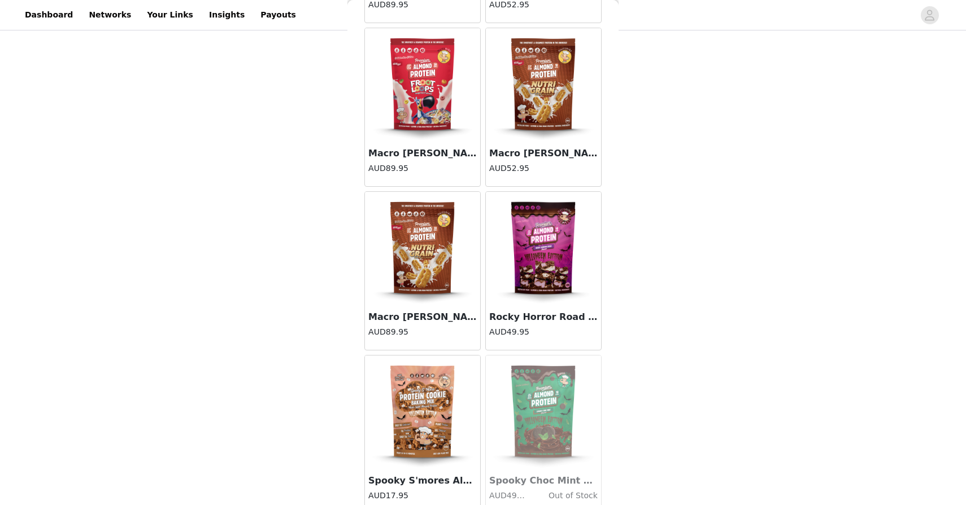
scroll to position [11668, 0]
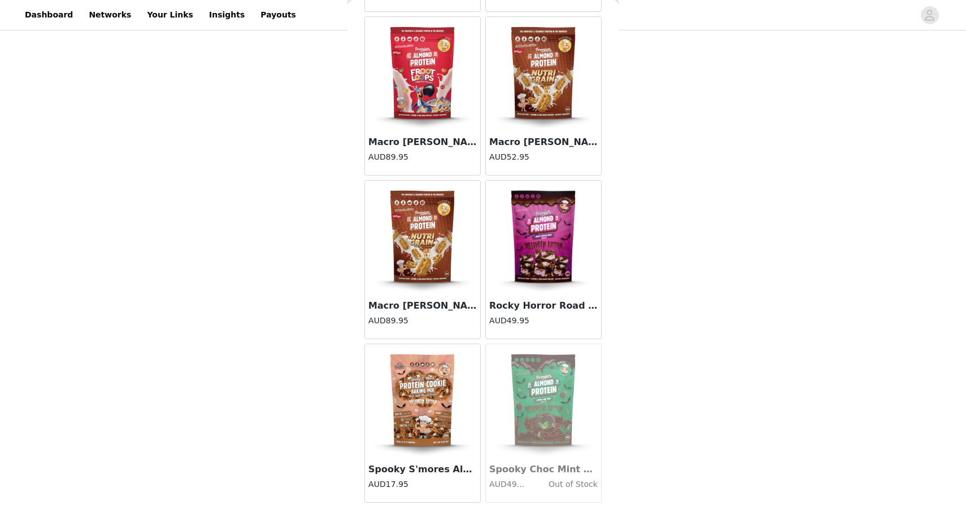
click at [537, 119] on img at bounding box center [543, 73] width 113 height 113
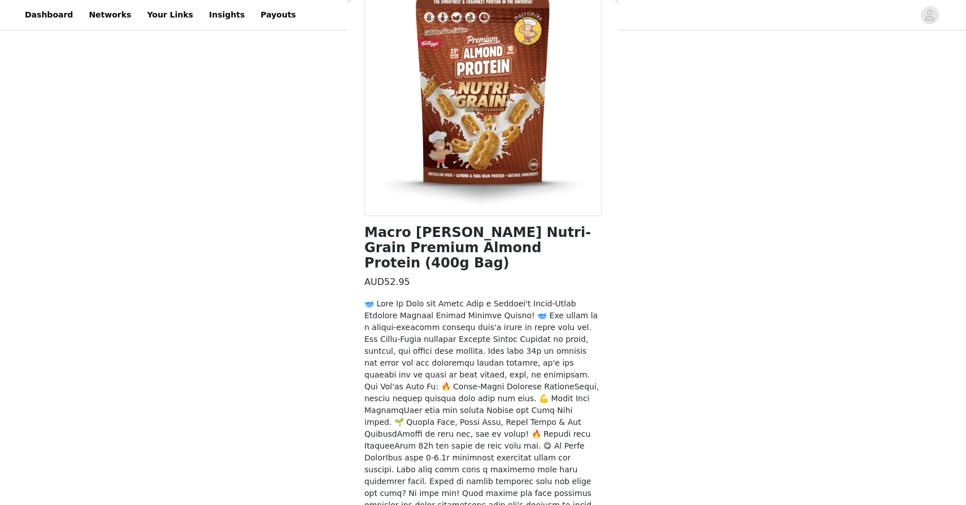
scroll to position [263, 0]
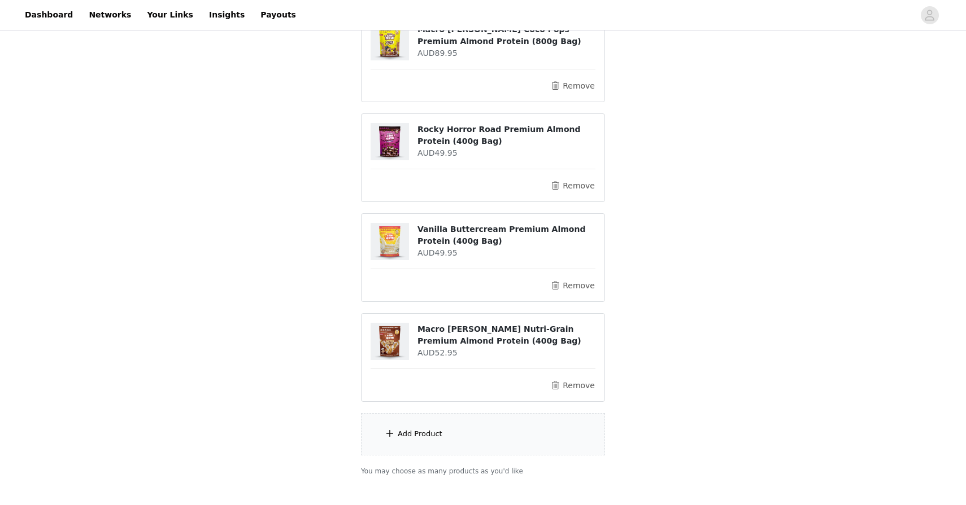
scroll to position [208, 0]
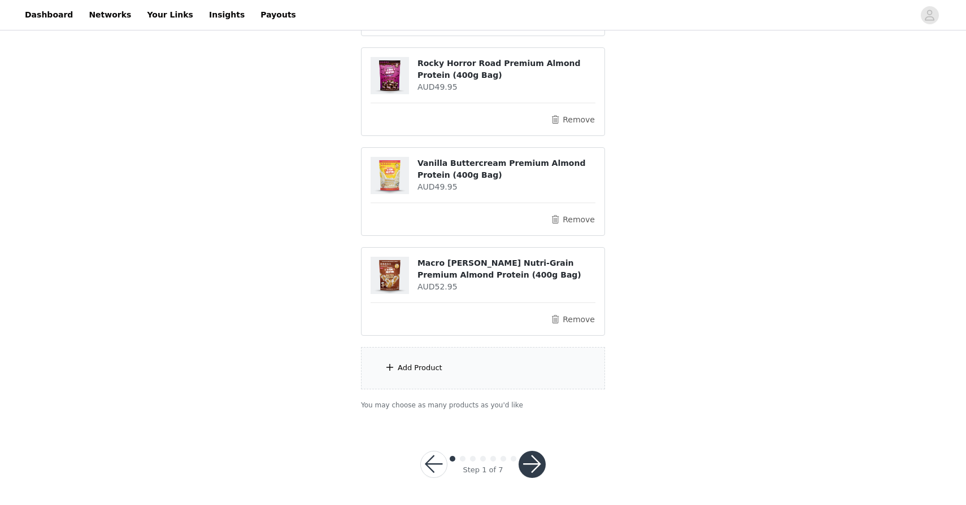
click at [525, 459] on button "button" at bounding box center [531, 464] width 27 height 27
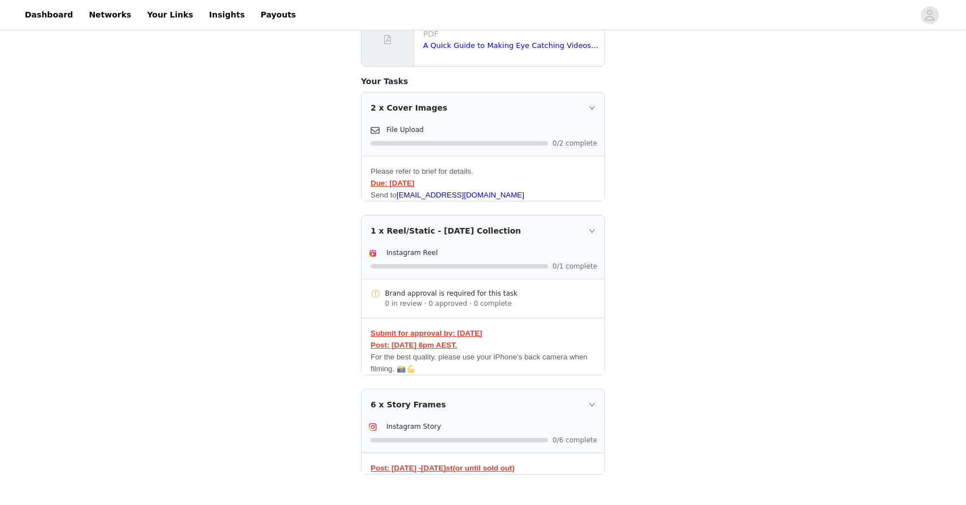
scroll to position [259, 0]
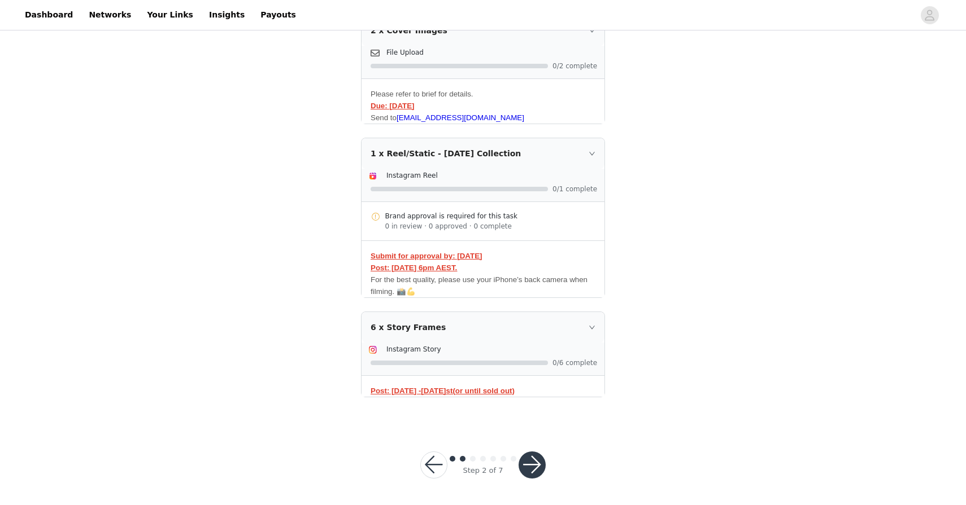
click at [530, 468] on button "button" at bounding box center [531, 465] width 27 height 27
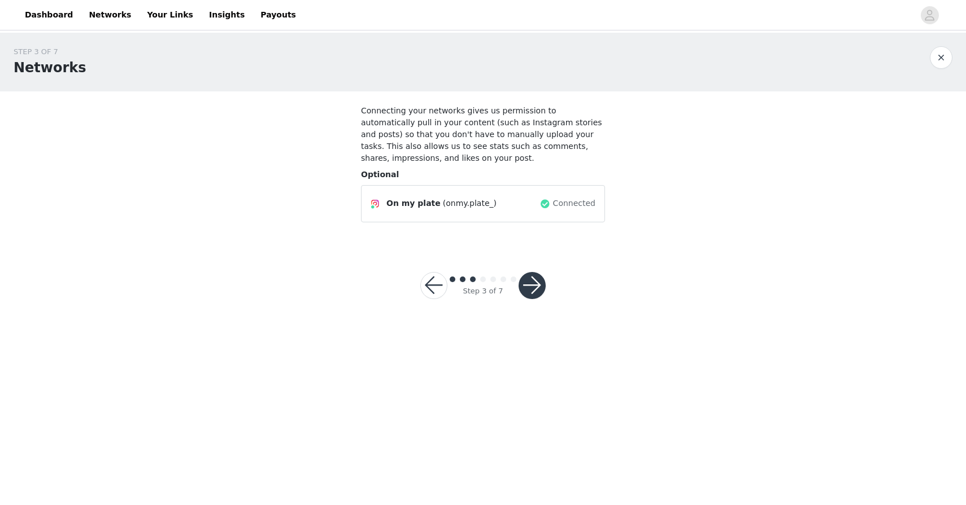
click at [533, 282] on button "button" at bounding box center [531, 285] width 27 height 27
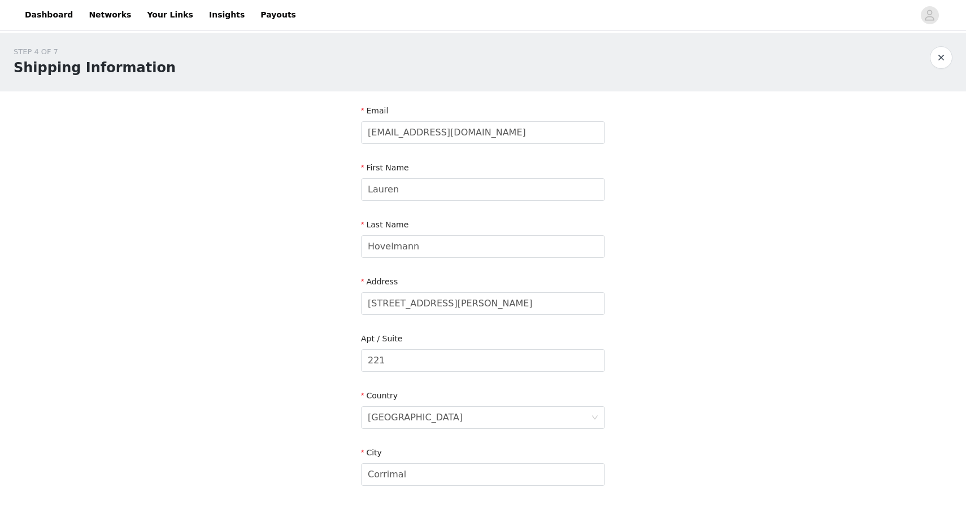
scroll to position [264, 0]
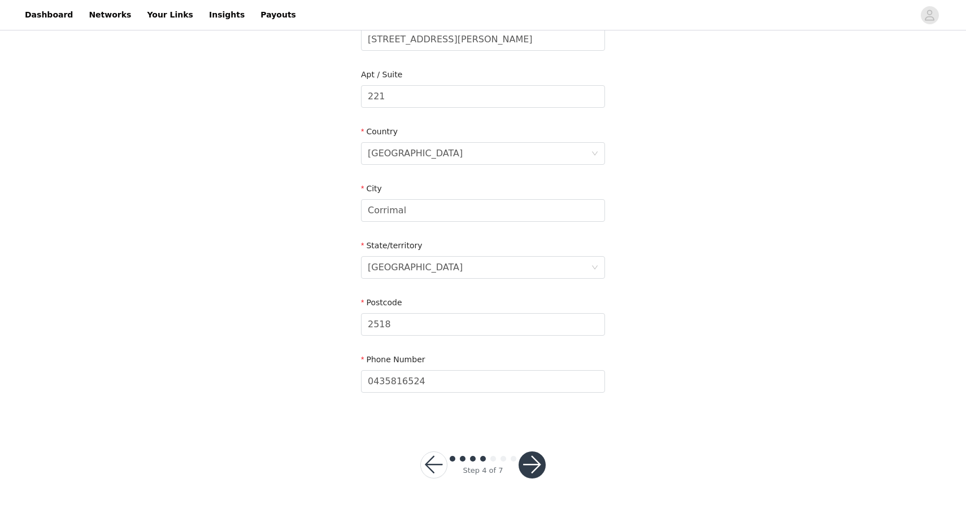
click at [530, 456] on button "button" at bounding box center [531, 465] width 27 height 27
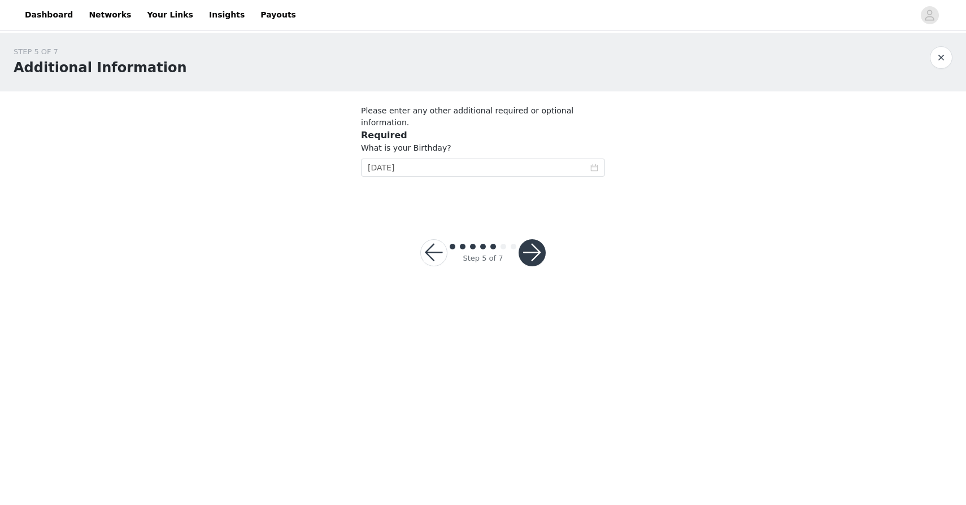
click at [531, 243] on button "button" at bounding box center [531, 252] width 27 height 27
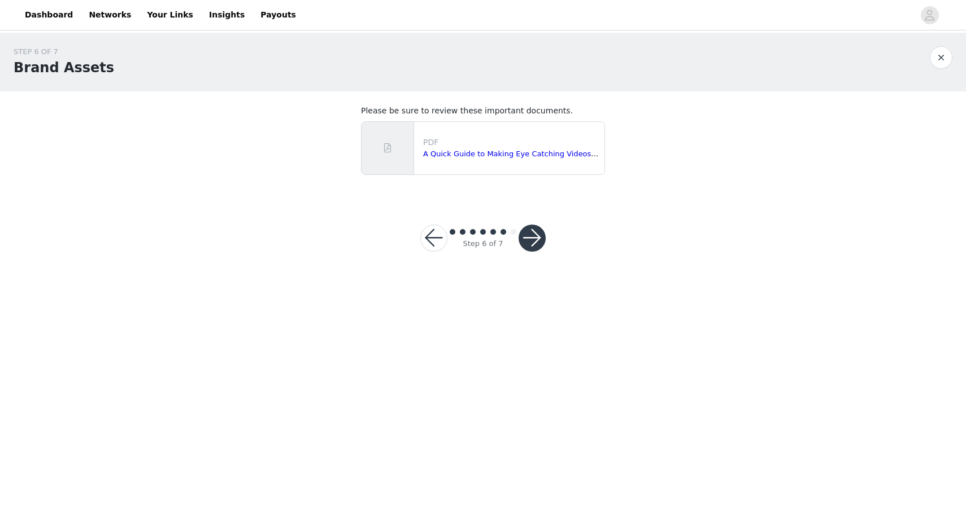
click at [531, 243] on button "button" at bounding box center [531, 238] width 27 height 27
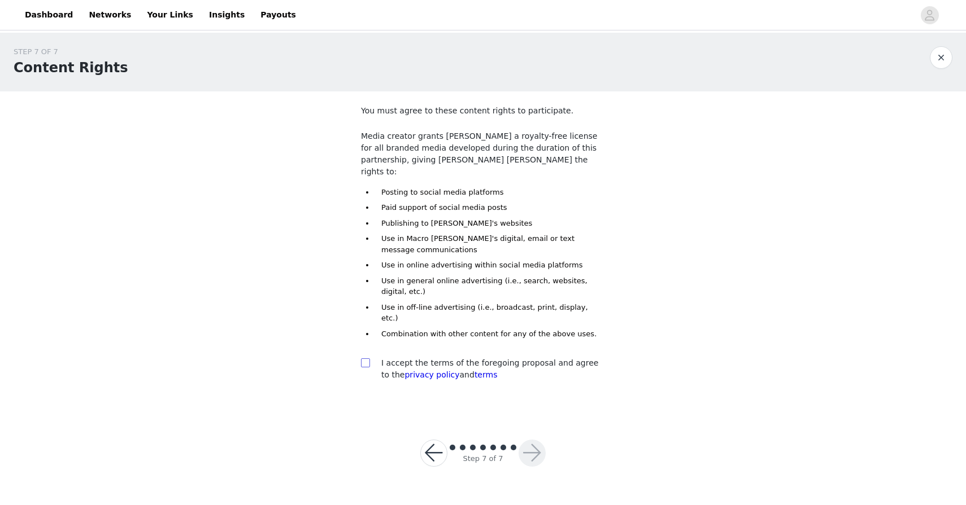
click at [363, 359] on input "checkbox" at bounding box center [365, 363] width 8 height 8
checkbox input "true"
click at [527, 440] on button "button" at bounding box center [531, 453] width 27 height 27
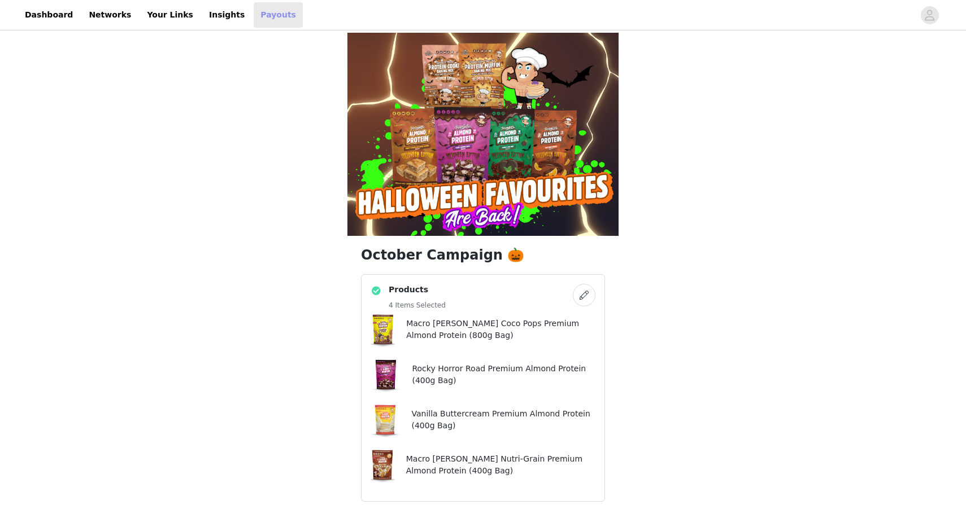
click at [254, 16] on link "Payouts" at bounding box center [278, 14] width 49 height 25
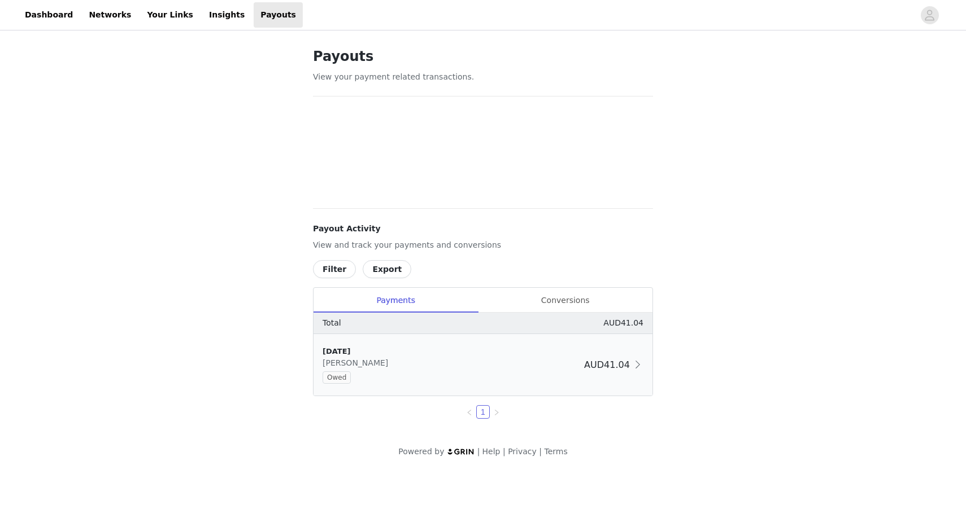
click at [530, 368] on div "[DATE] Macro [PERSON_NAME]" at bounding box center [450, 365] width 257 height 38
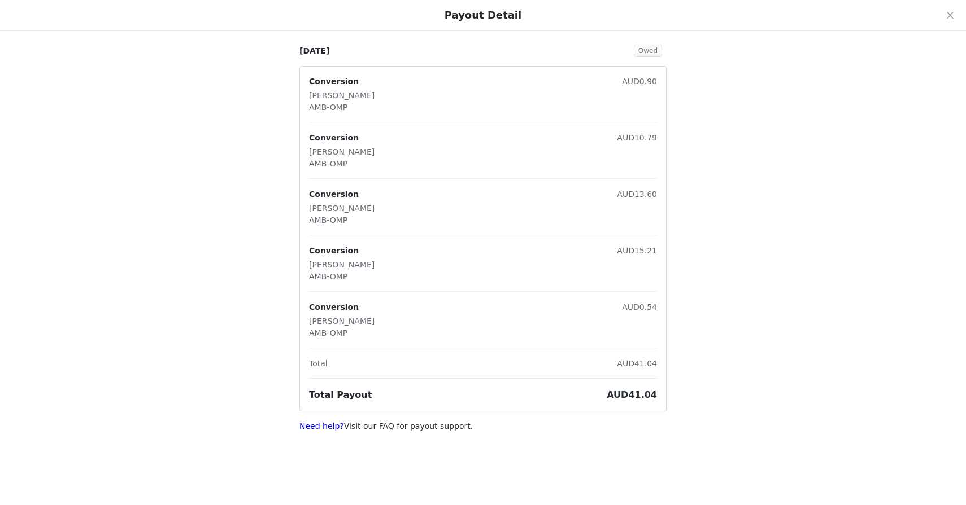
click at [640, 49] on span "Owed" at bounding box center [648, 51] width 28 height 12
click at [953, 21] on button "Close" at bounding box center [950, 16] width 32 height 32
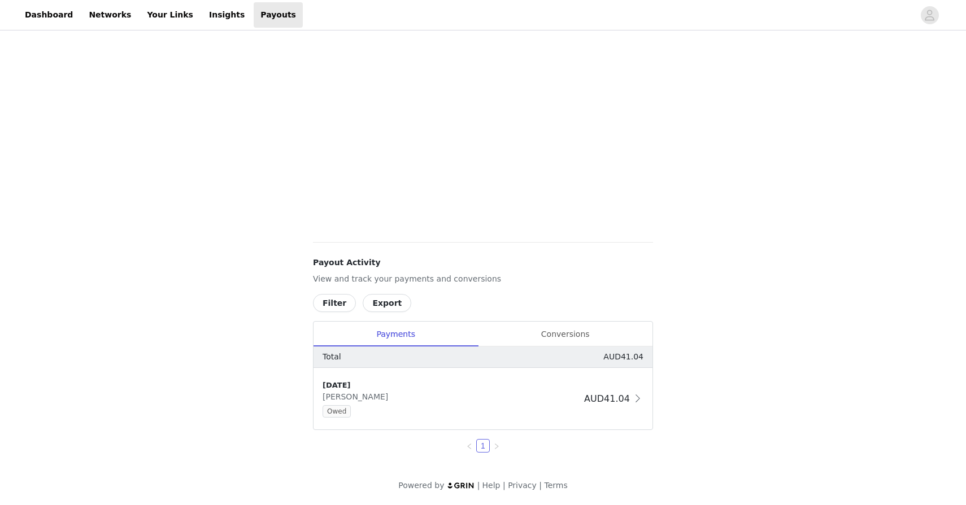
scroll to position [172, 0]
click at [42, 16] on link "Dashboard" at bounding box center [49, 14] width 62 height 25
